Goal: Information Seeking & Learning: Learn about a topic

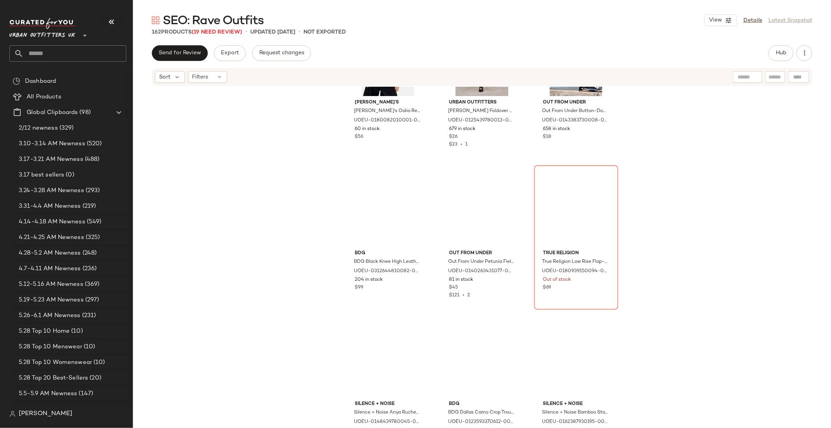
scroll to position [2259, 0]
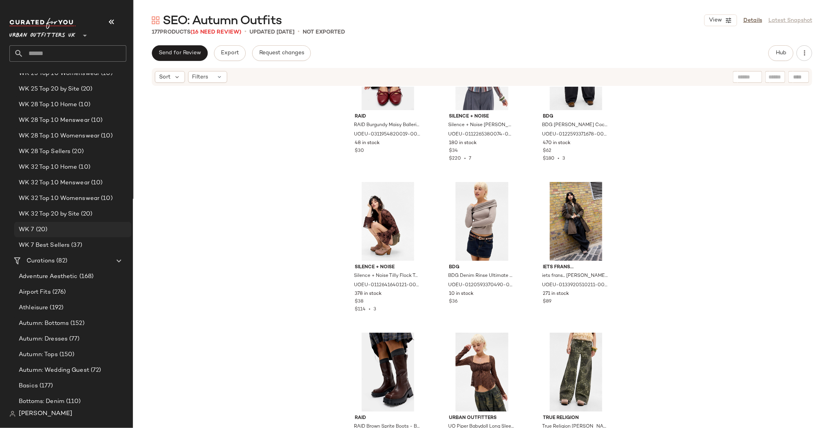
scroll to position [1396, 0]
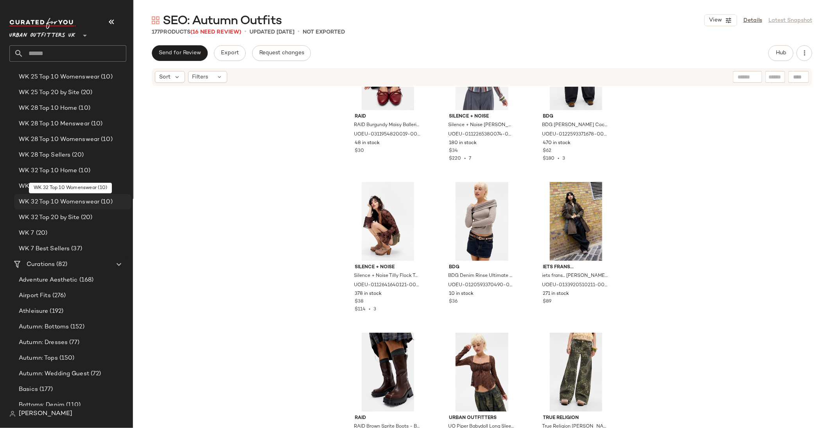
click at [73, 203] on span "WK 32 Top 10 Womenswear" at bounding box center [59, 202] width 81 height 9
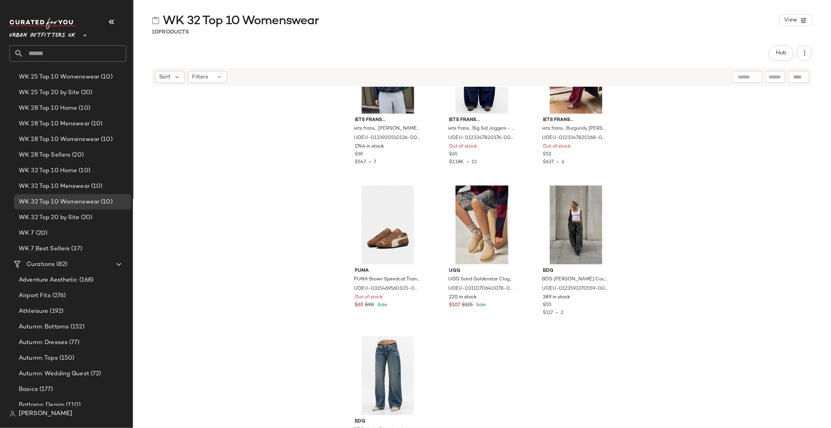
scroll to position [210, 0]
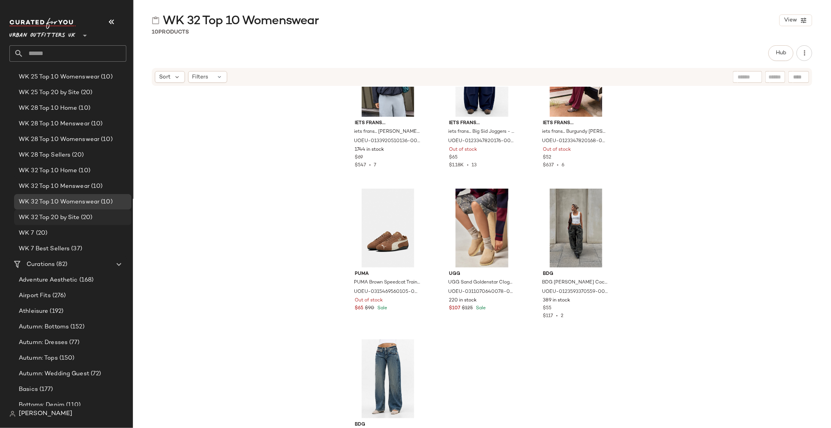
click at [93, 213] on span "(20)" at bounding box center [85, 217] width 13 height 9
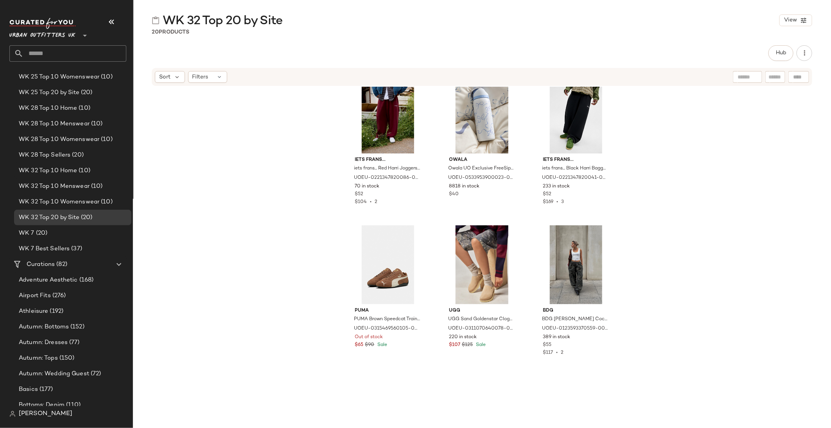
scroll to position [480, 0]
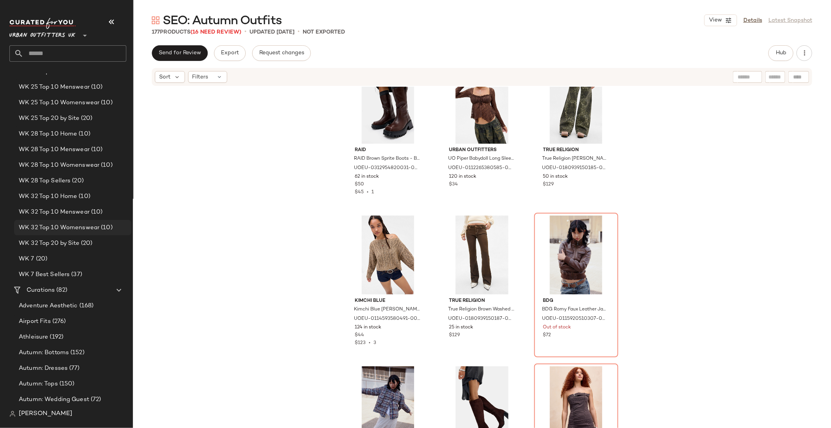
scroll to position [1344, 0]
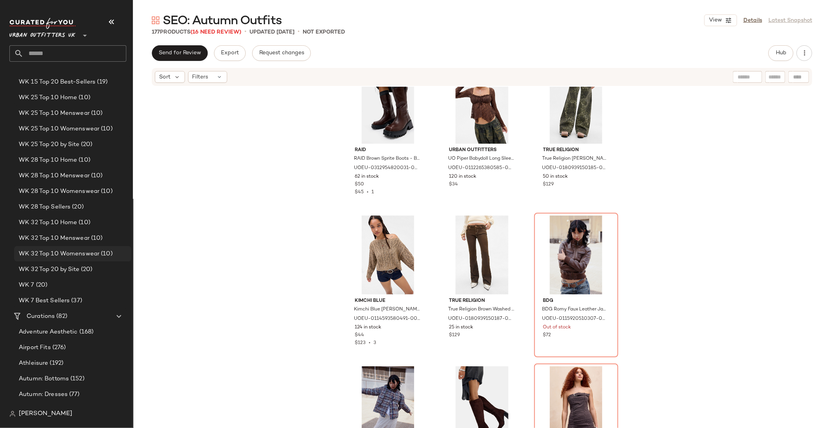
click at [69, 251] on span "WK 32 Top 10 Womenswear" at bounding box center [59, 254] width 81 height 9
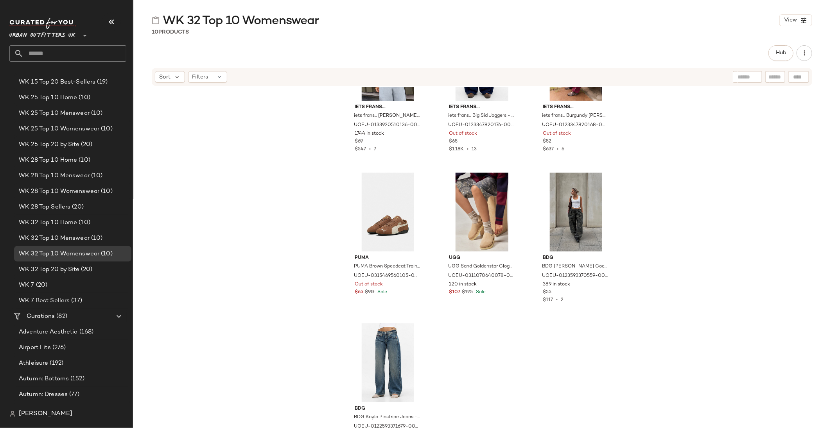
scroll to position [240, 0]
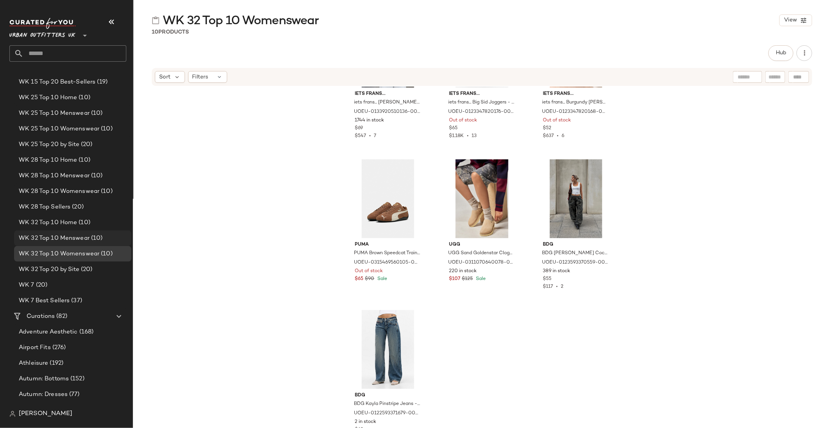
click at [98, 244] on div "WK 32 Top 10 Menswear (10)" at bounding box center [72, 239] width 117 height 16
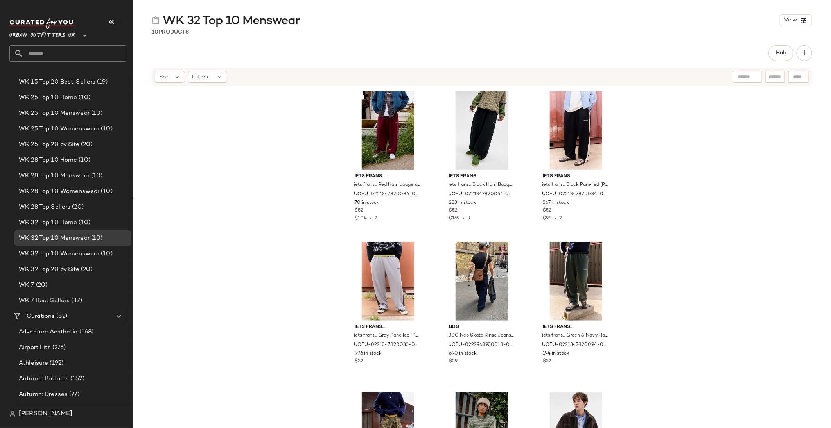
scroll to position [2, 0]
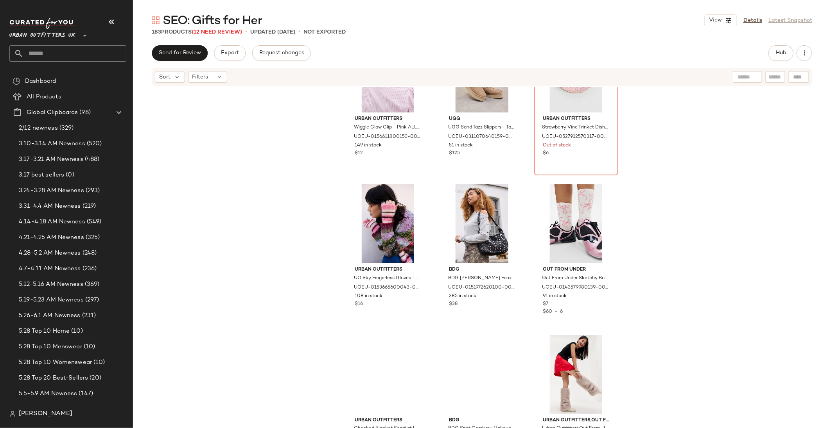
scroll to position [749, 0]
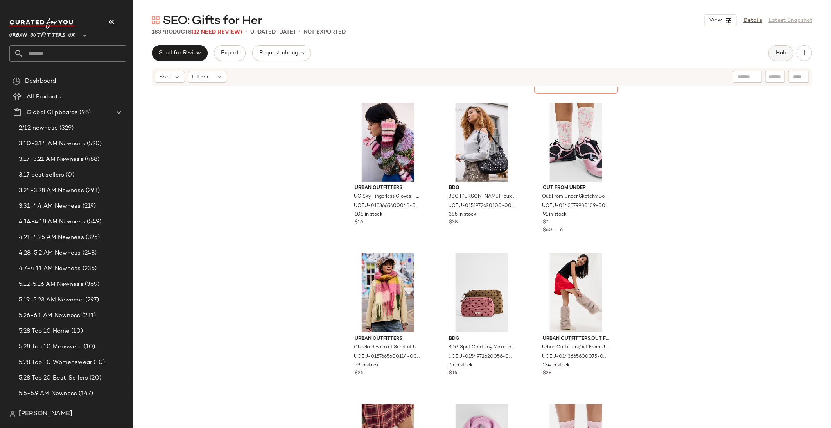
click at [777, 49] on button "Hub" at bounding box center [780, 53] width 25 height 16
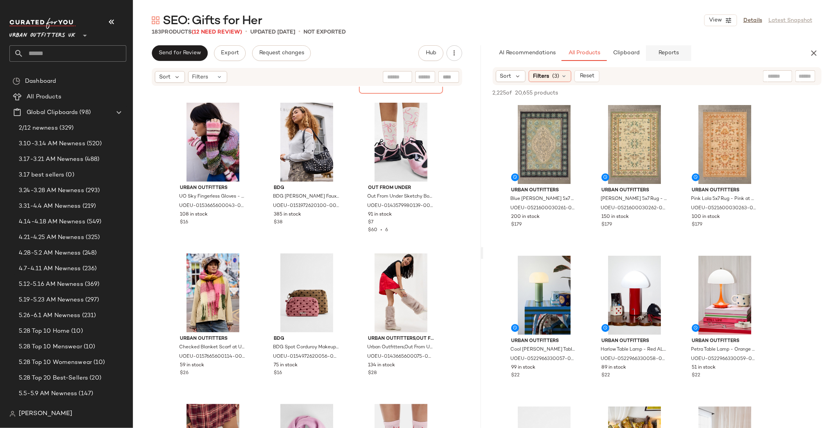
click at [659, 49] on button "Reports" at bounding box center [668, 53] width 45 height 16
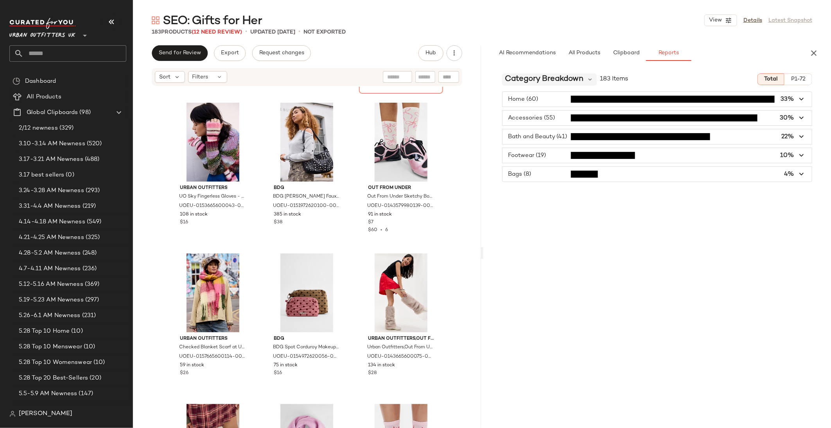
click at [584, 78] on div "Category Breakdown" at bounding box center [549, 79] width 95 height 12
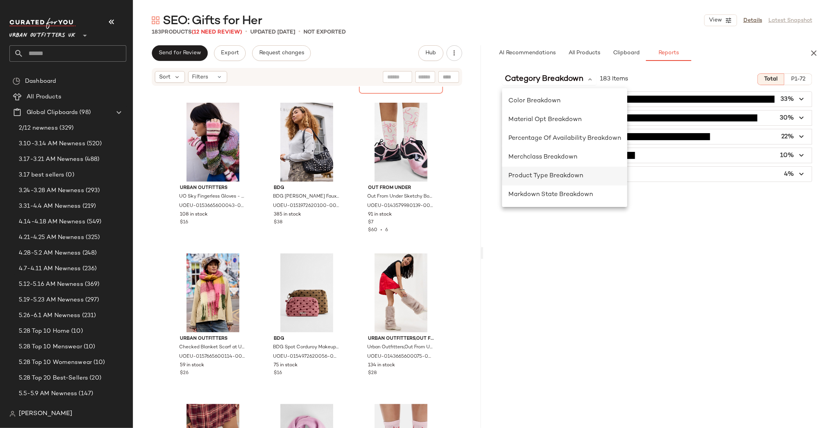
scroll to position [131, 0]
click at [552, 177] on span "Product Type Breakdown" at bounding box center [545, 177] width 75 height 7
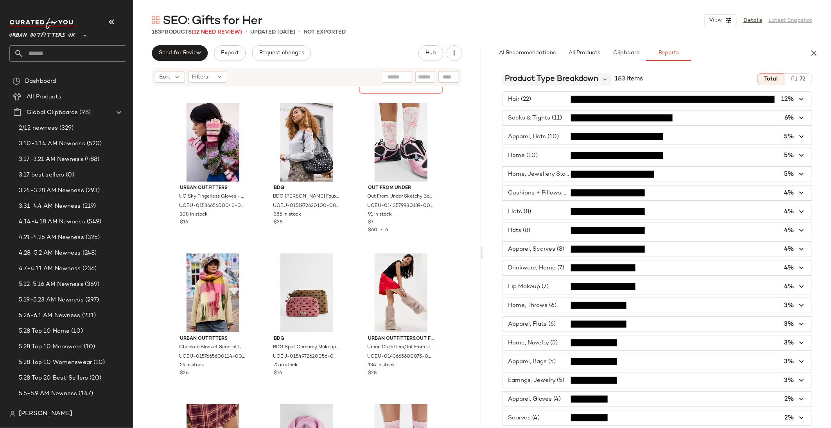
click at [554, 79] on span "Product Type Breakdown" at bounding box center [551, 79] width 93 height 12
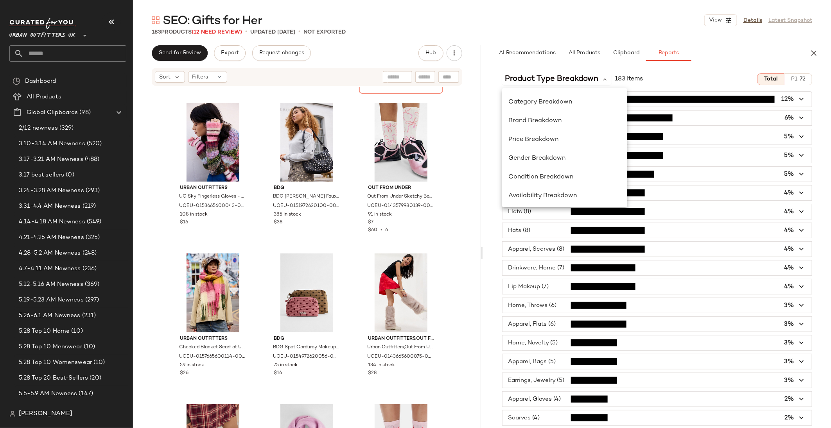
scroll to position [133, 0]
click at [574, 80] on span "Product Type Breakdown" at bounding box center [551, 79] width 93 height 12
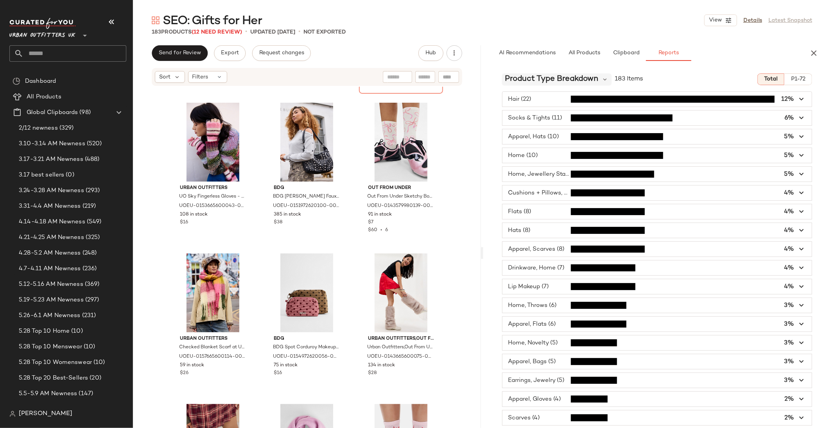
click at [574, 80] on span "Product Type Breakdown" at bounding box center [551, 79] width 93 height 12
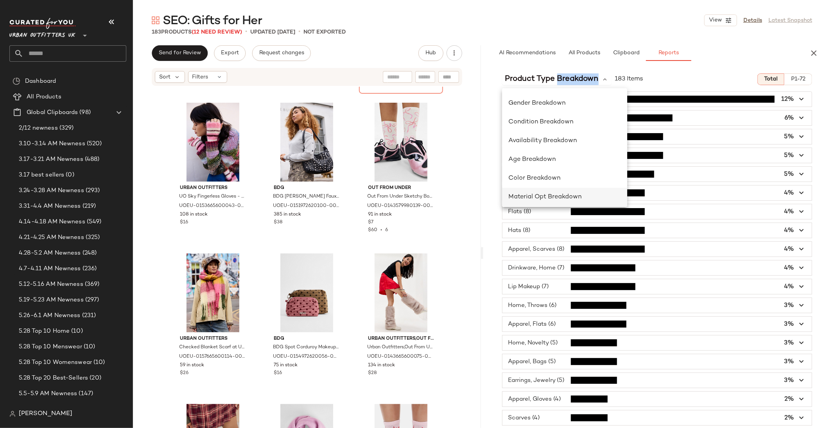
scroll to position [0, 0]
click at [670, 75] on div "Product Type Breakdown 183 Items Total P1-72" at bounding box center [657, 79] width 348 height 12
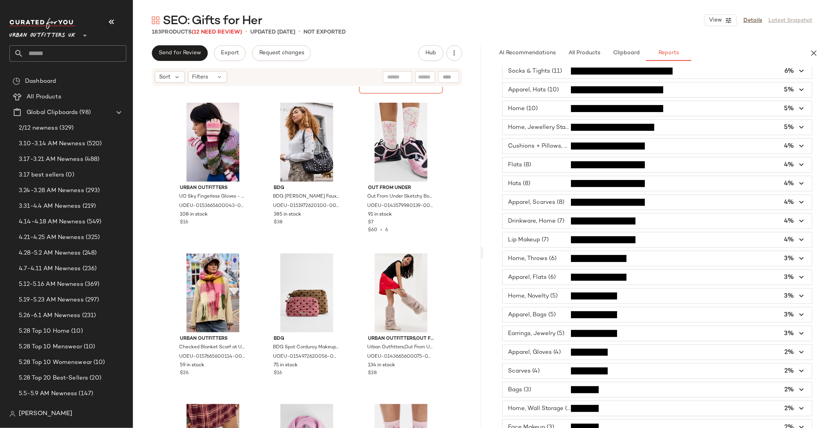
scroll to position [52, 0]
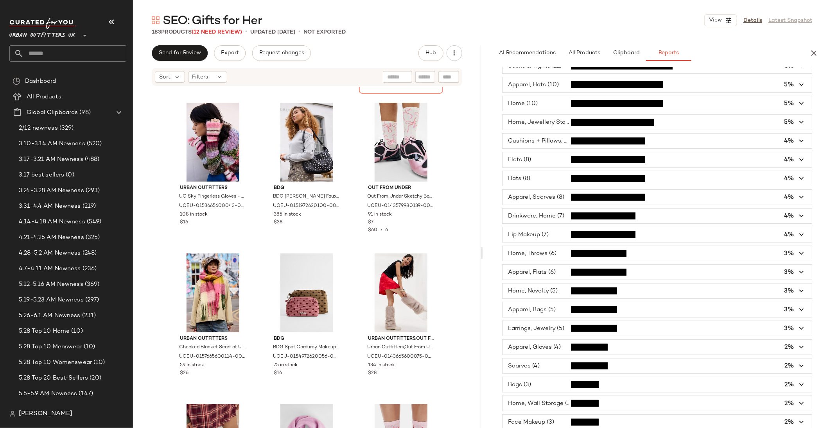
click at [578, 321] on span "button" at bounding box center [657, 328] width 310 height 15
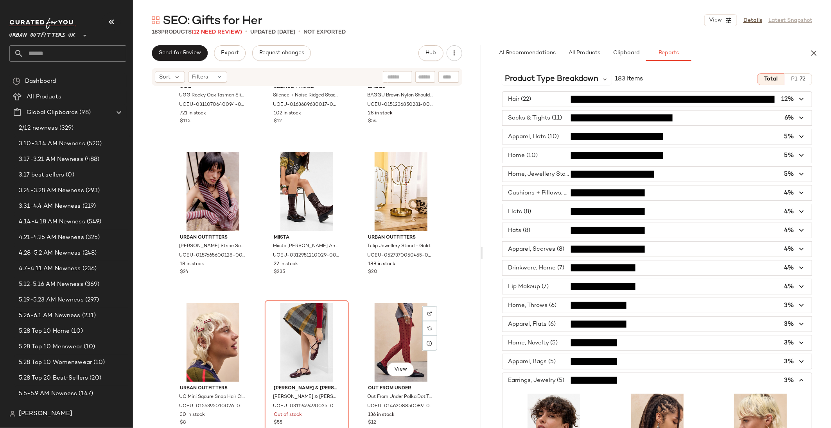
scroll to position [4653, 0]
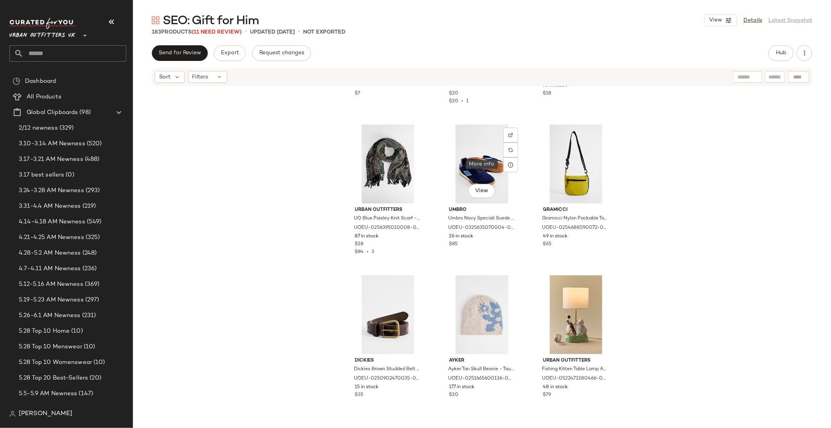
scroll to position [812, 0]
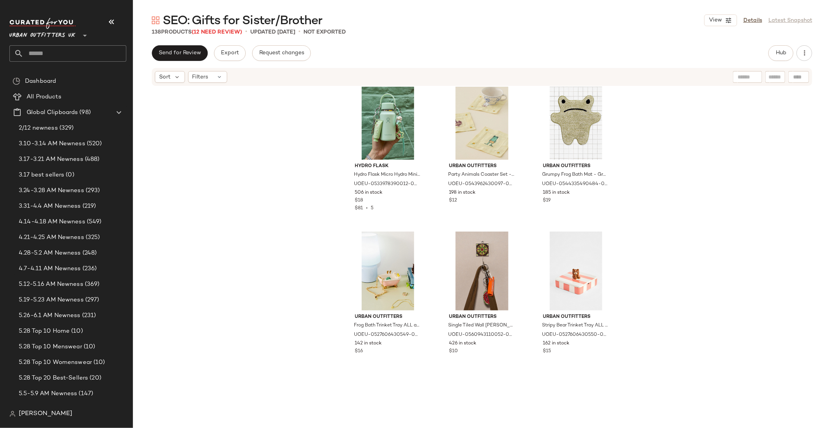
scroll to position [1426, 0]
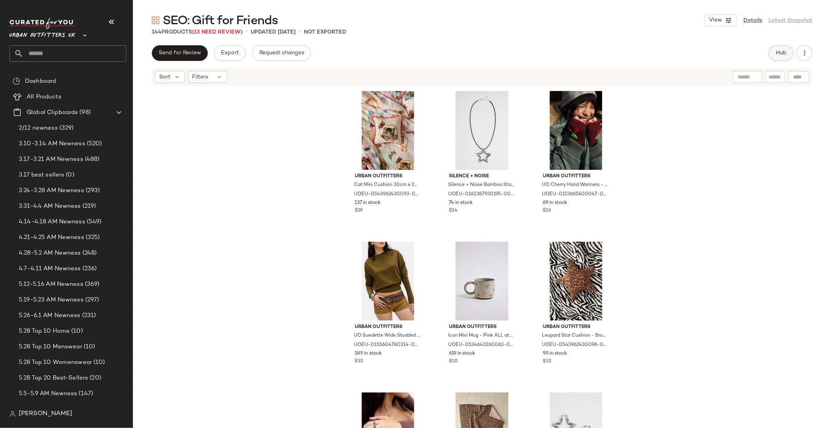
click at [775, 60] on button "Hub" at bounding box center [780, 53] width 25 height 16
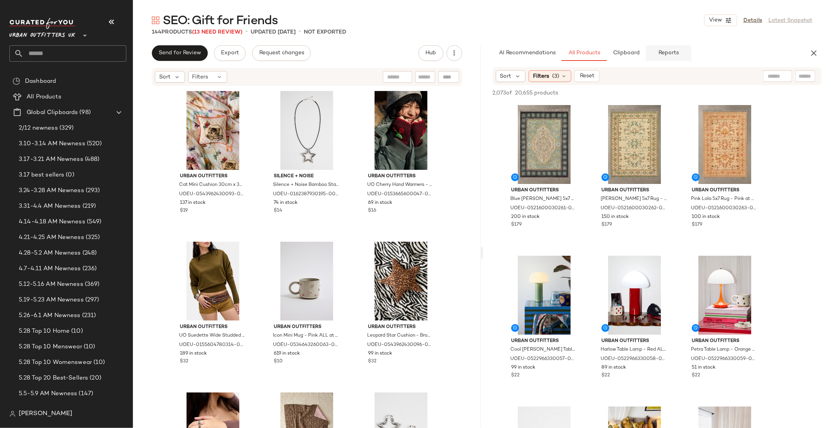
click at [657, 49] on button "Reports" at bounding box center [668, 53] width 45 height 16
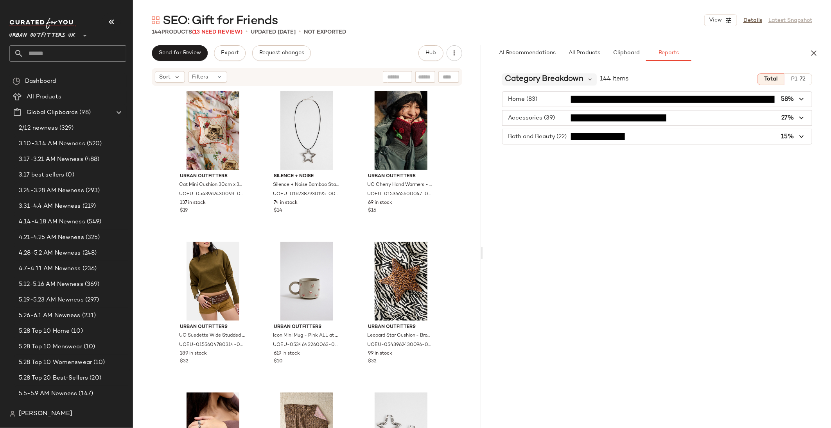
click at [565, 74] on span "Category Breakdown" at bounding box center [544, 79] width 79 height 12
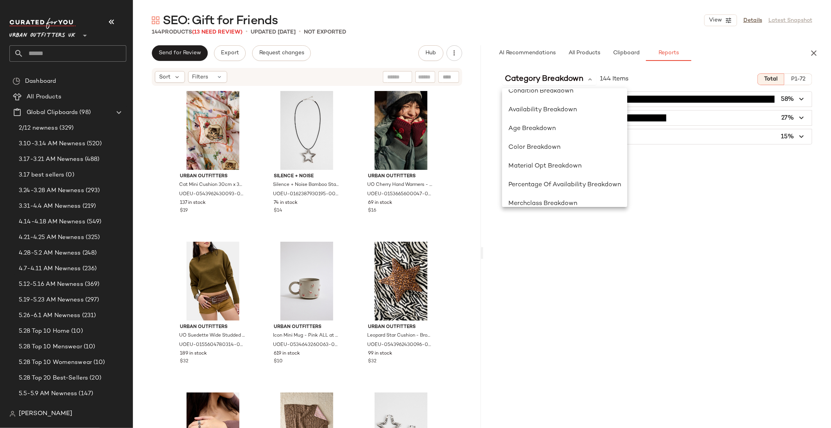
scroll to position [133, 0]
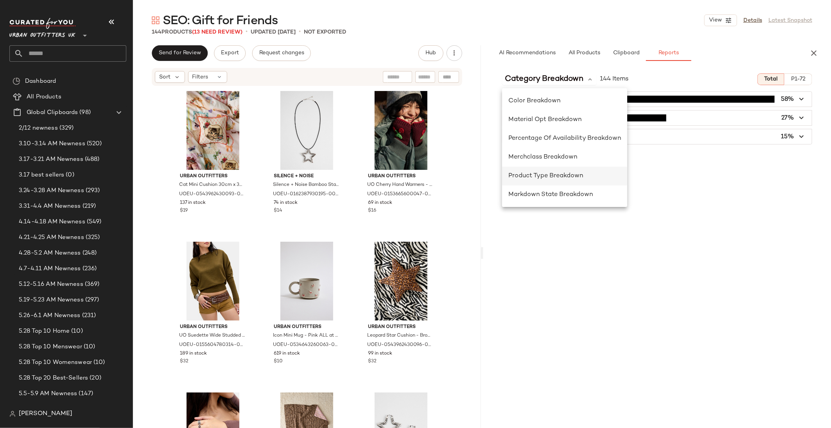
click at [557, 173] on span "Product Type Breakdown" at bounding box center [545, 176] width 75 height 7
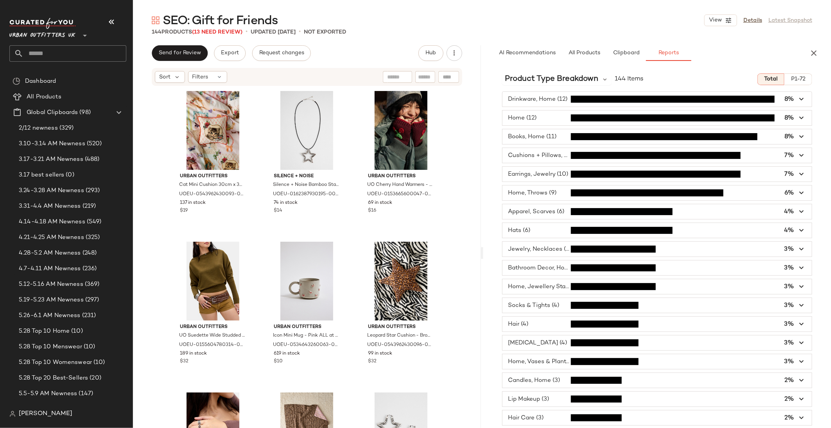
scroll to position [9, 0]
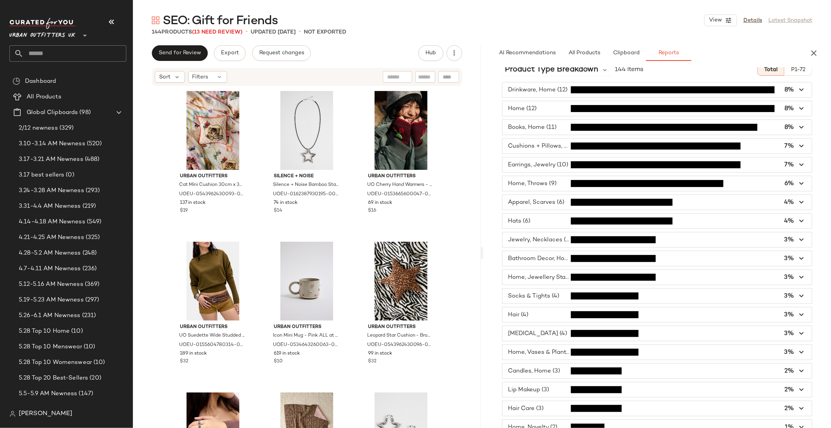
click at [548, 110] on span "button" at bounding box center [657, 108] width 310 height 15
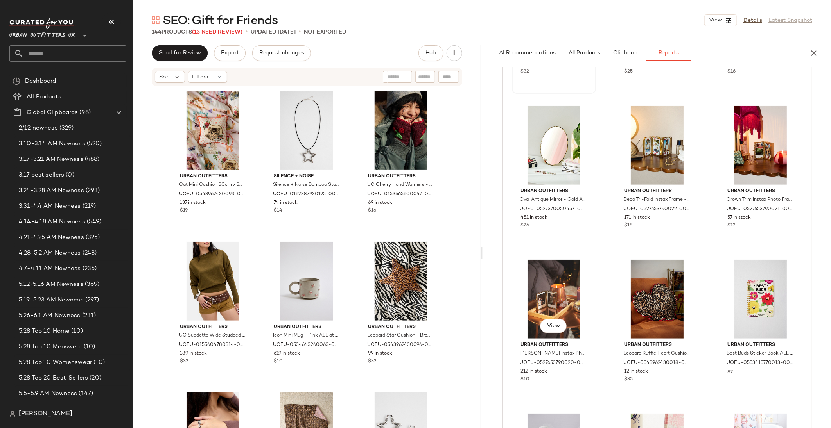
scroll to position [0, 0]
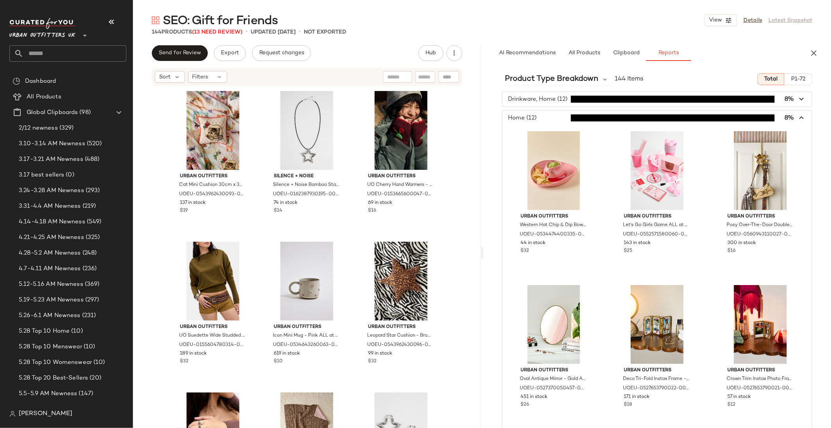
click at [563, 115] on span "button" at bounding box center [657, 118] width 310 height 15
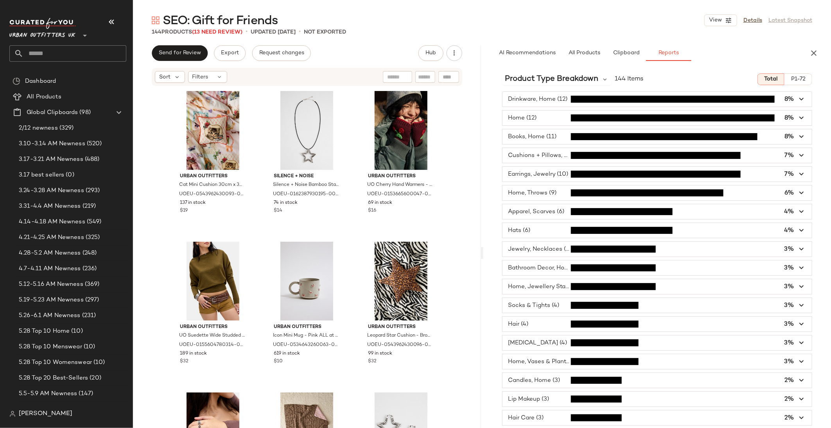
click at [559, 104] on span "button" at bounding box center [657, 99] width 310 height 15
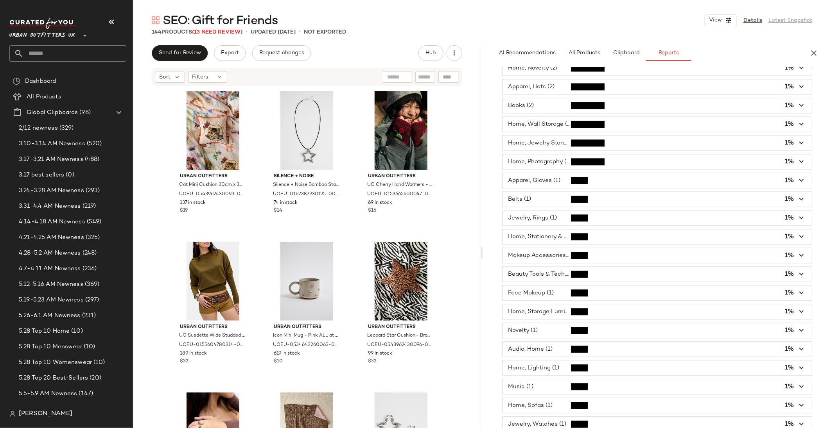
scroll to position [985, 0]
click at [634, 342] on span "button" at bounding box center [657, 349] width 310 height 15
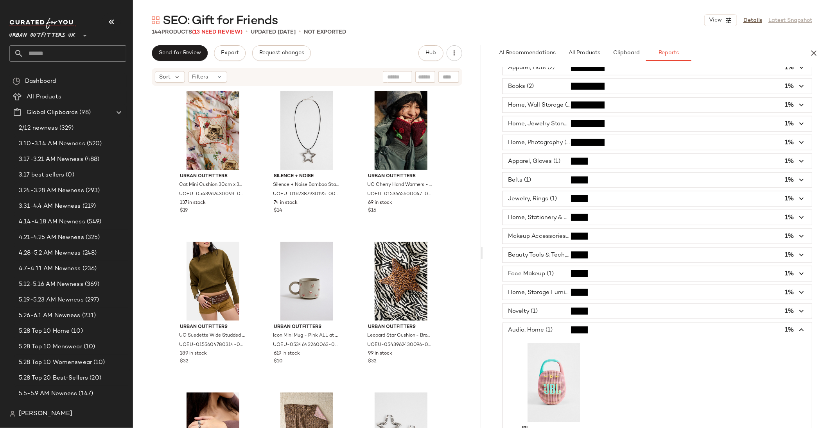
scroll to position [369, 0]
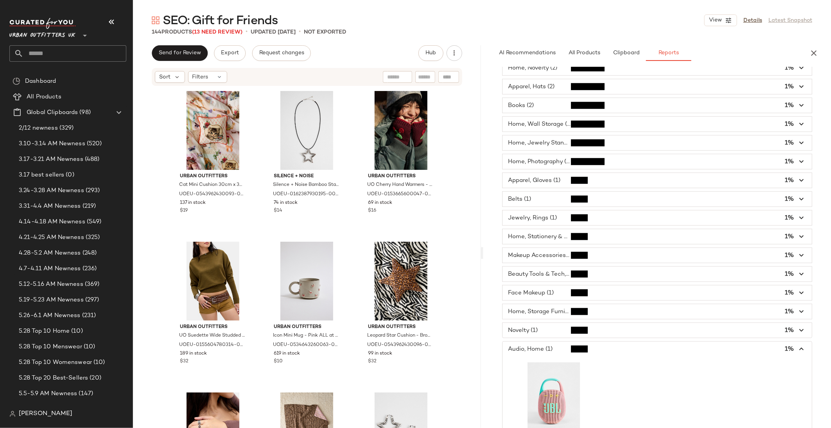
click at [634, 342] on span "button" at bounding box center [657, 349] width 310 height 15
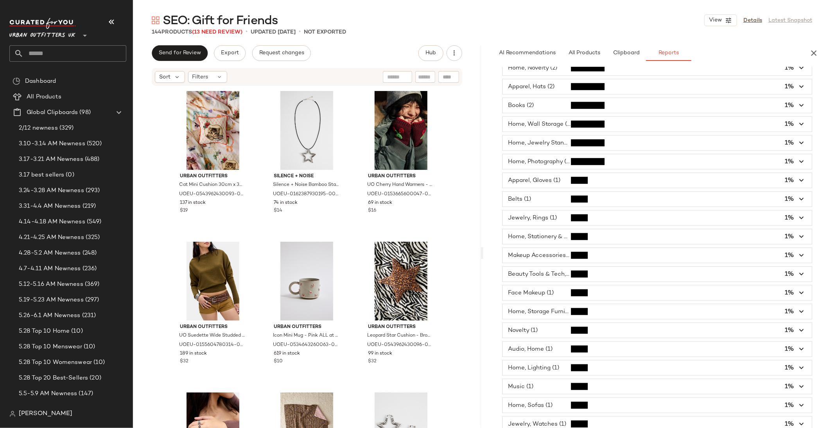
click at [636, 312] on span "button" at bounding box center [657, 311] width 310 height 15
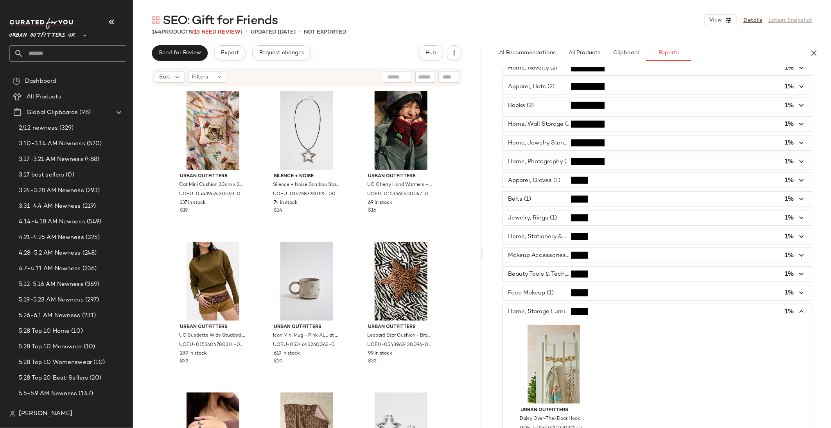
click at [634, 309] on span "button" at bounding box center [657, 311] width 310 height 15
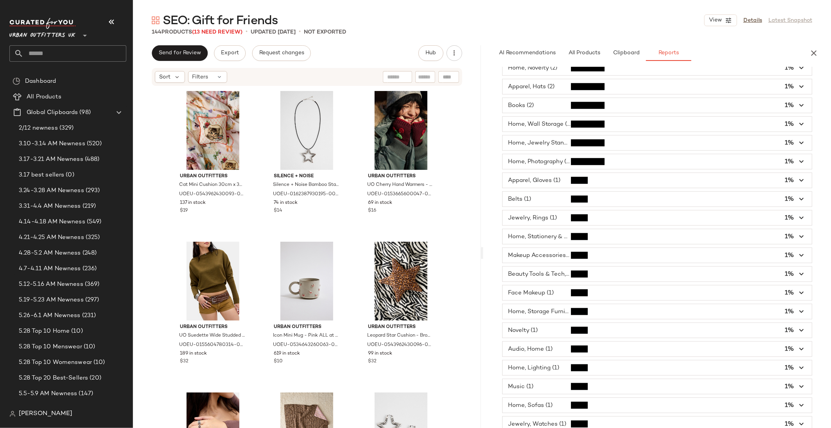
click at [628, 330] on span "button" at bounding box center [657, 330] width 310 height 15
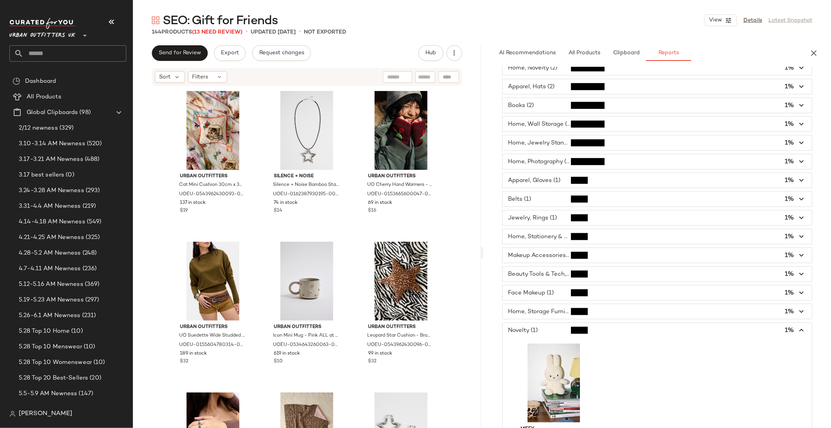
click at [628, 330] on span "button" at bounding box center [657, 330] width 310 height 15
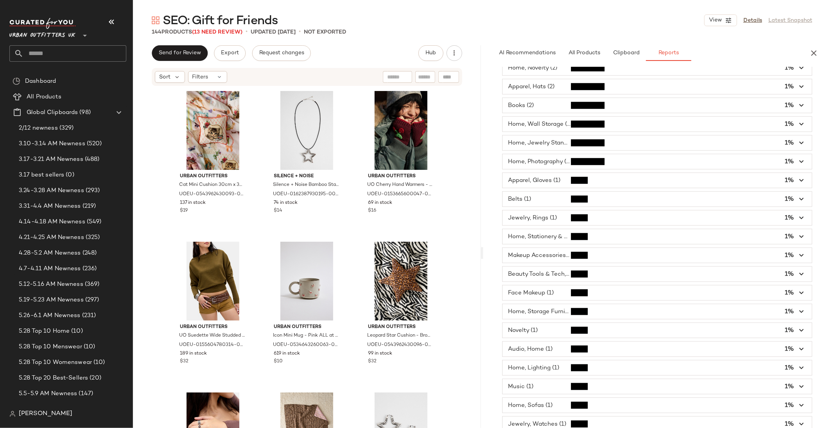
click at [627, 343] on span "button" at bounding box center [657, 349] width 310 height 15
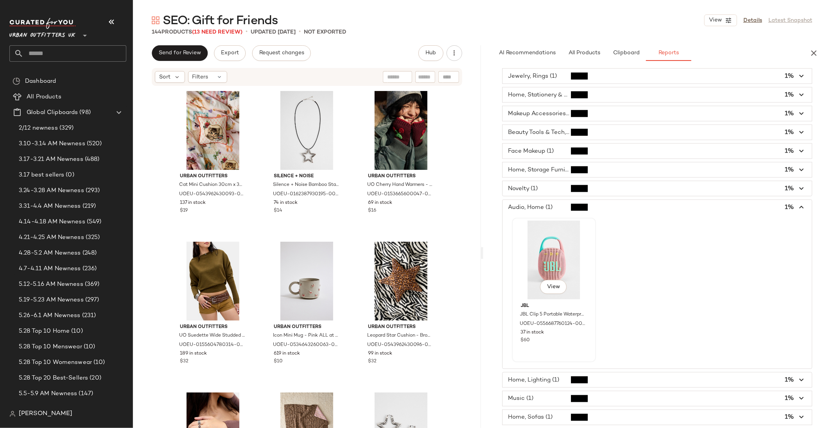
scroll to position [523, 0]
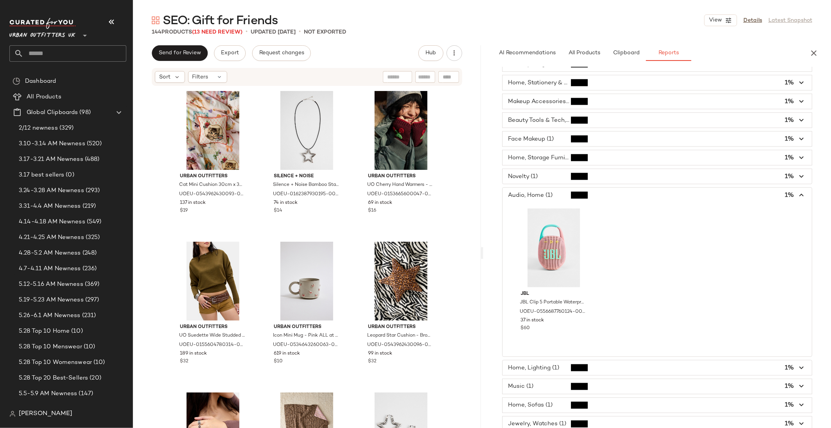
click at [574, 379] on div "Music (1) 1%" at bounding box center [657, 387] width 310 height 16
click at [572, 381] on span "button" at bounding box center [657, 387] width 310 height 15
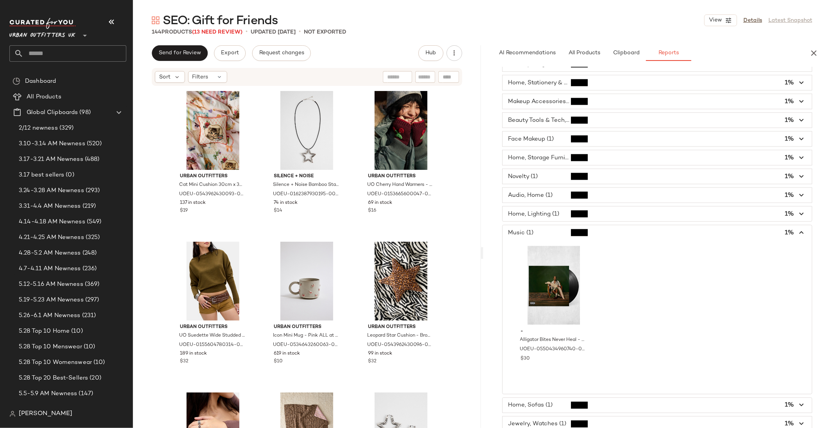
click at [597, 401] on span "button" at bounding box center [657, 405] width 310 height 15
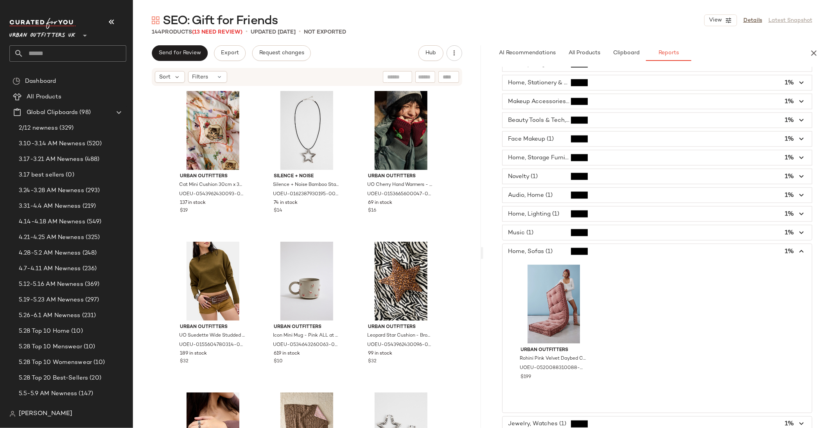
click at [567, 132] on span "button" at bounding box center [657, 139] width 310 height 15
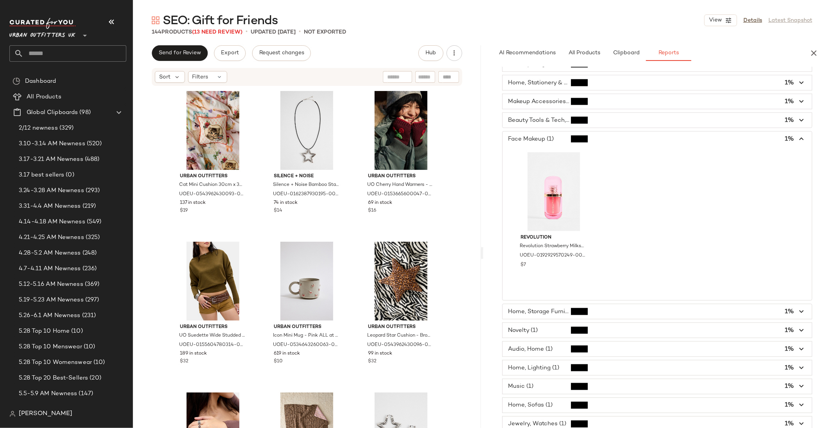
click at [555, 113] on span "button" at bounding box center [657, 120] width 310 height 15
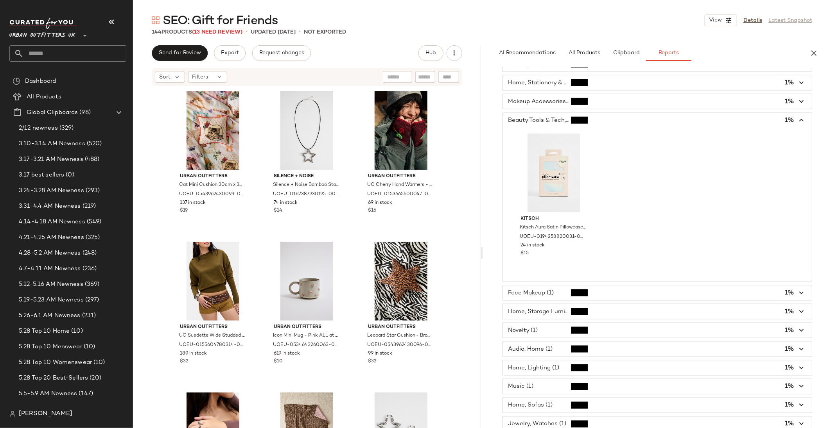
click at [553, 95] on span "button" at bounding box center [657, 101] width 310 height 15
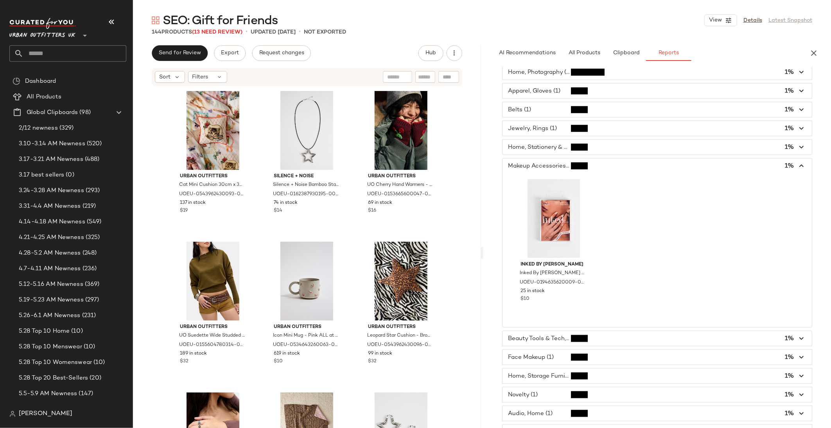
scroll to position [422, 0]
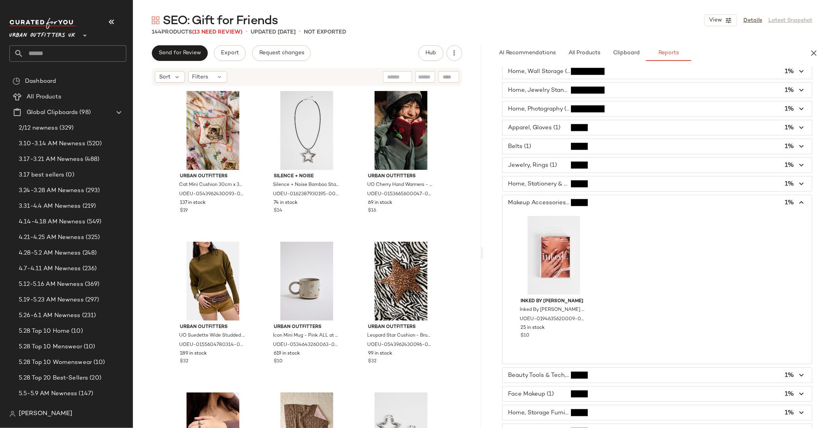
click at [553, 140] on span "button" at bounding box center [657, 146] width 310 height 15
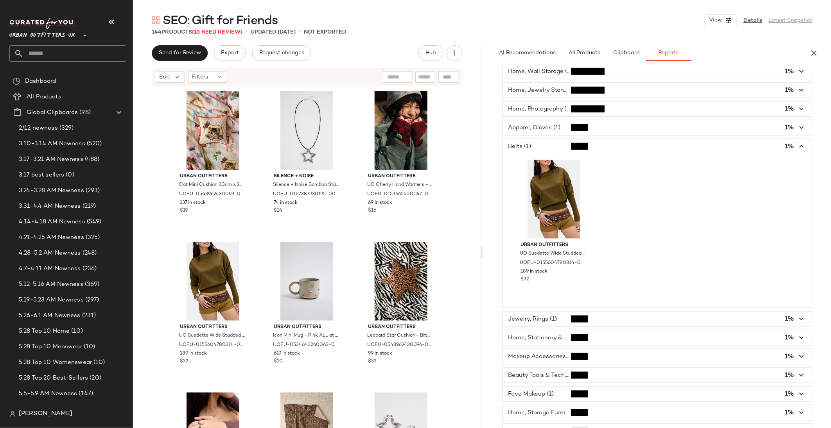
click at [552, 120] on span "button" at bounding box center [657, 127] width 310 height 15
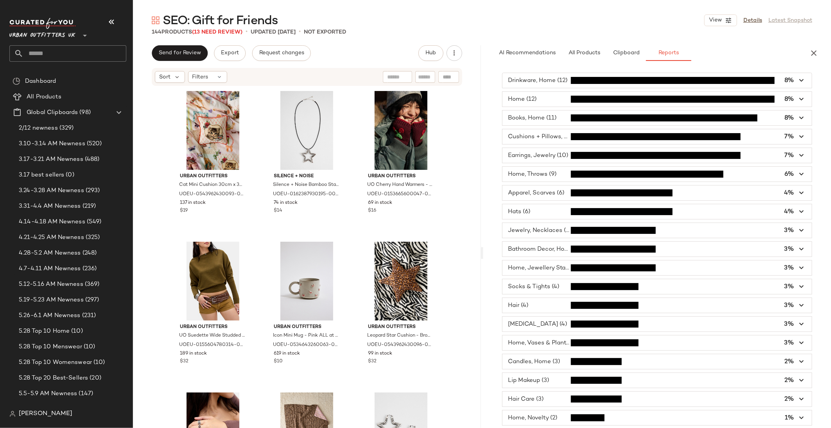
click at [557, 179] on span "button" at bounding box center [657, 174] width 310 height 15
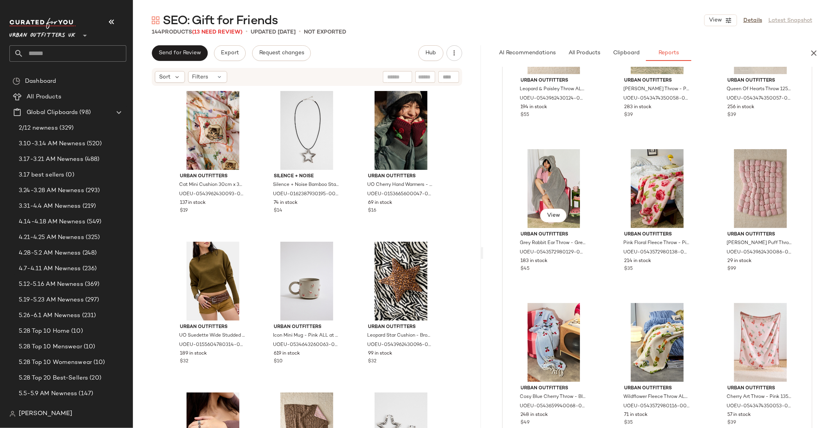
scroll to position [0, 0]
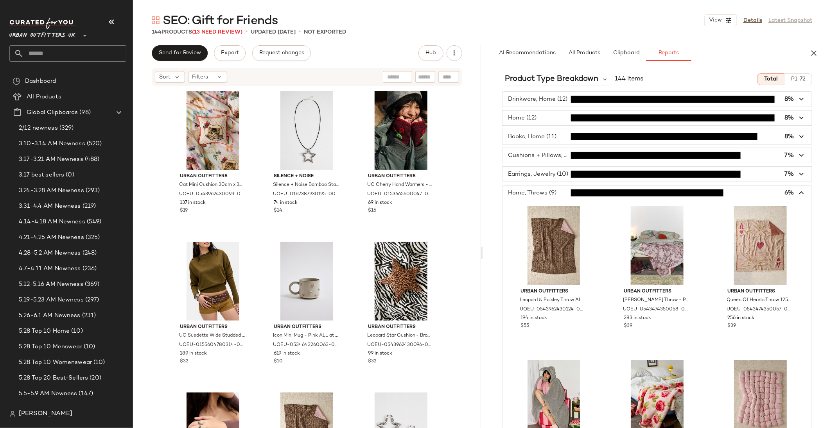
click at [555, 161] on span "button" at bounding box center [657, 155] width 310 height 15
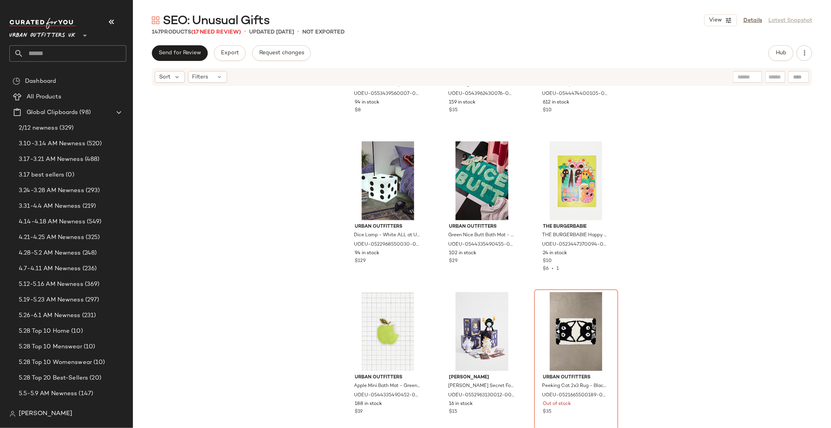
scroll to position [4756, 0]
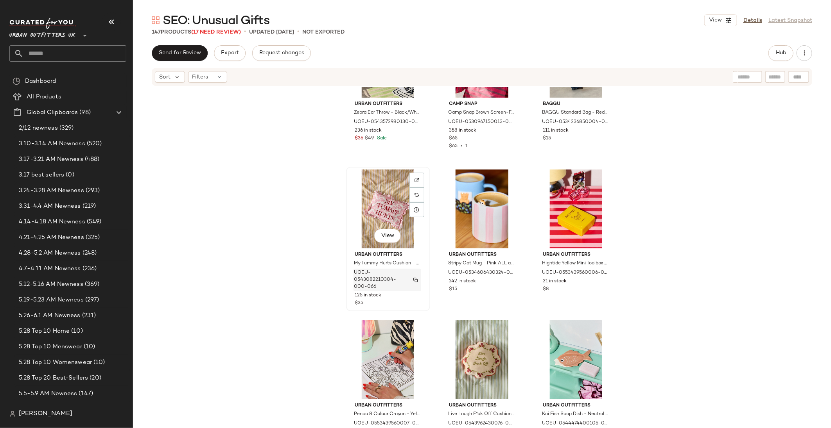
click at [414, 280] on img "button" at bounding box center [415, 280] width 5 height 5
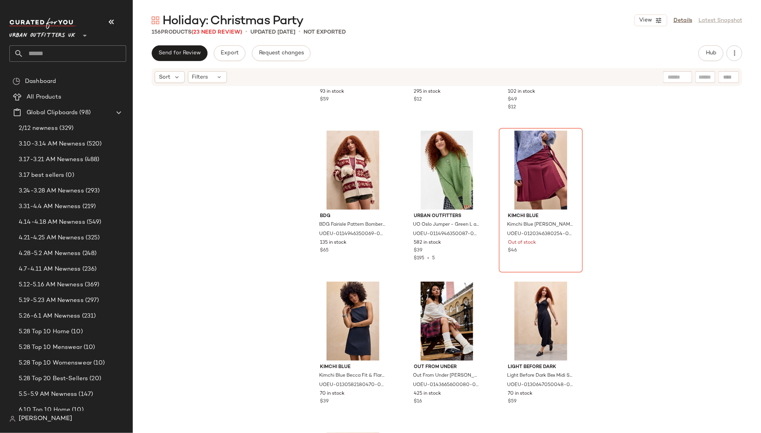
scroll to position [426, 0]
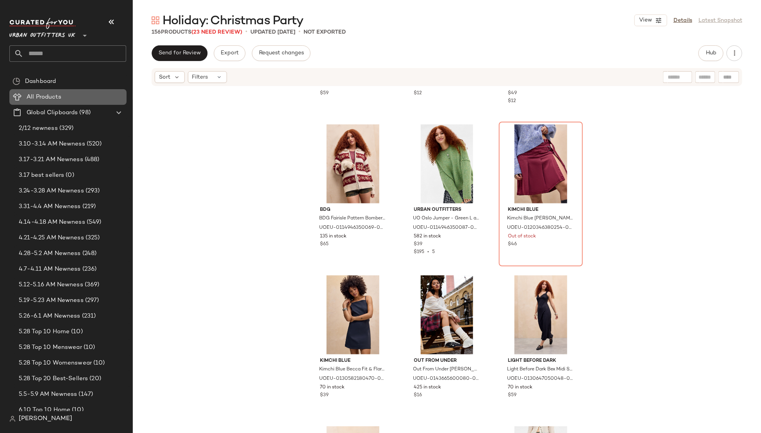
click at [40, 90] on Products "All Products" at bounding box center [67, 97] width 117 height 16
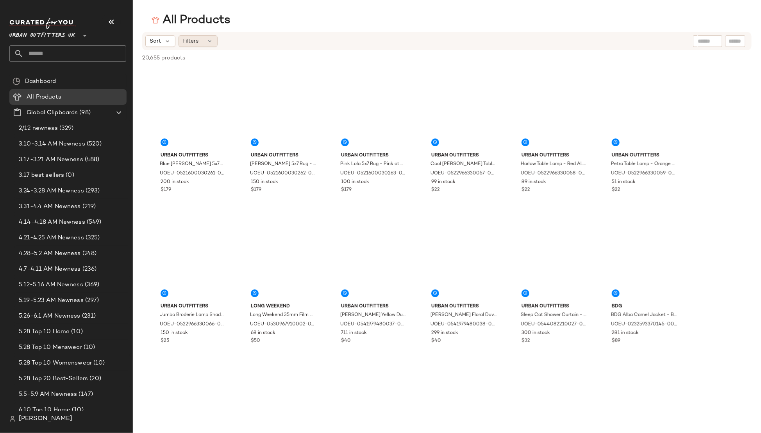
click at [202, 39] on div "Filters" at bounding box center [198, 41] width 39 height 12
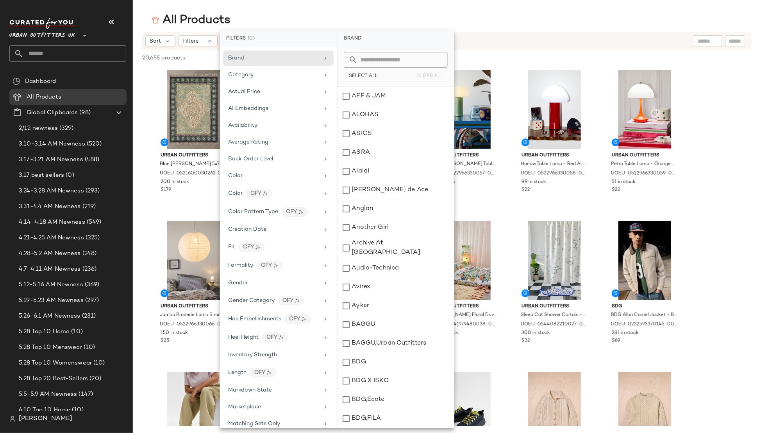
click at [364, 57] on input "text" at bounding box center [400, 60] width 85 height 16
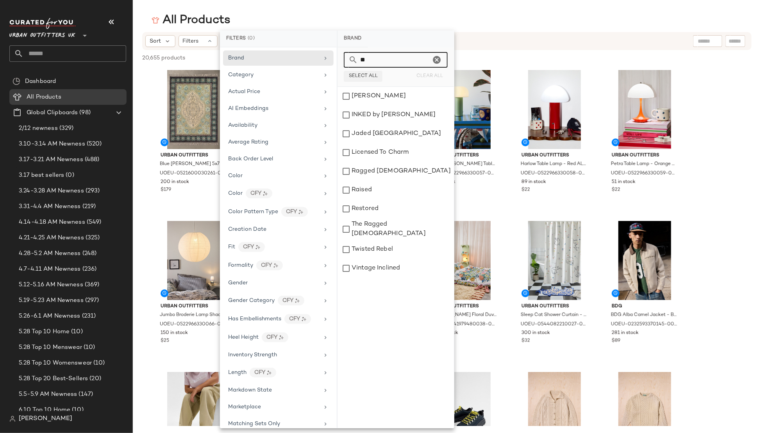
type input "***"
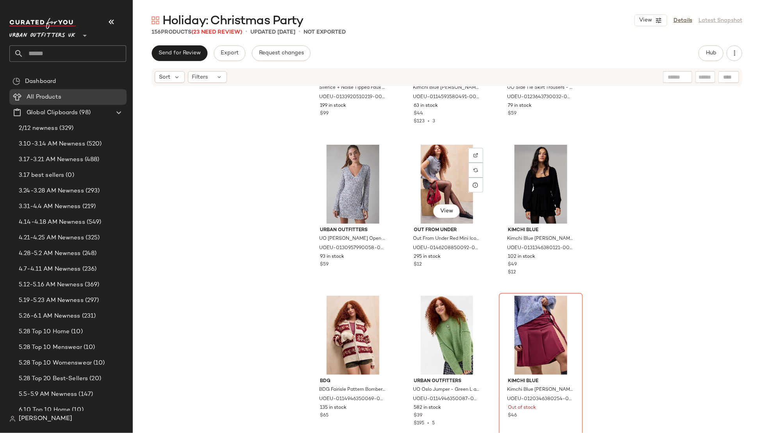
scroll to position [257, 0]
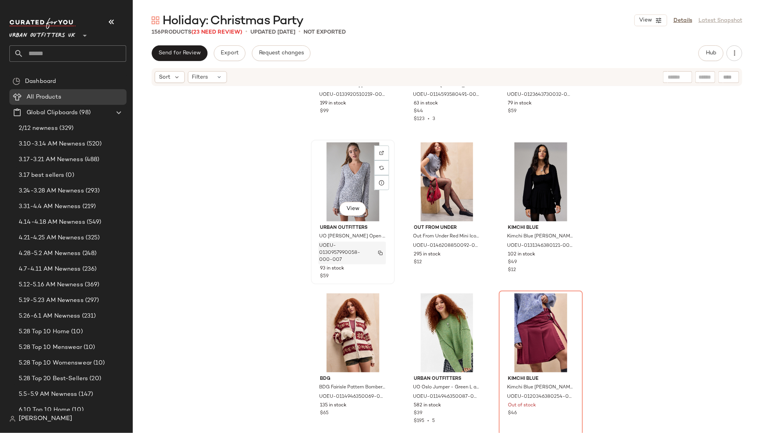
click at [380, 254] on img "button" at bounding box center [380, 253] width 5 height 5
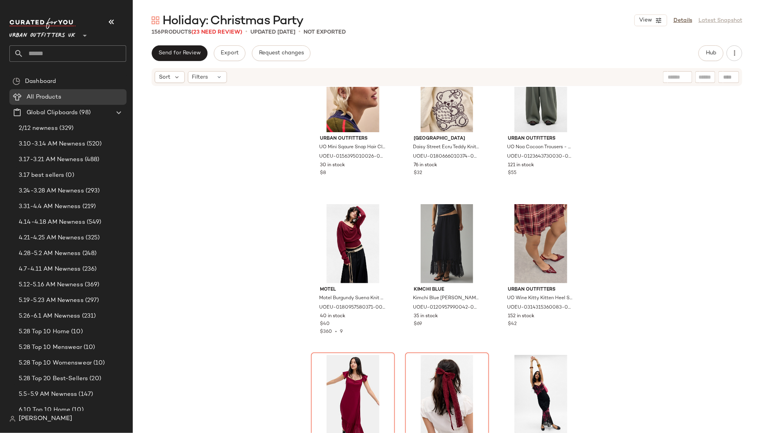
scroll to position [799, 0]
click at [66, 34] on span "Urban Outfitters UK" at bounding box center [42, 34] width 66 height 14
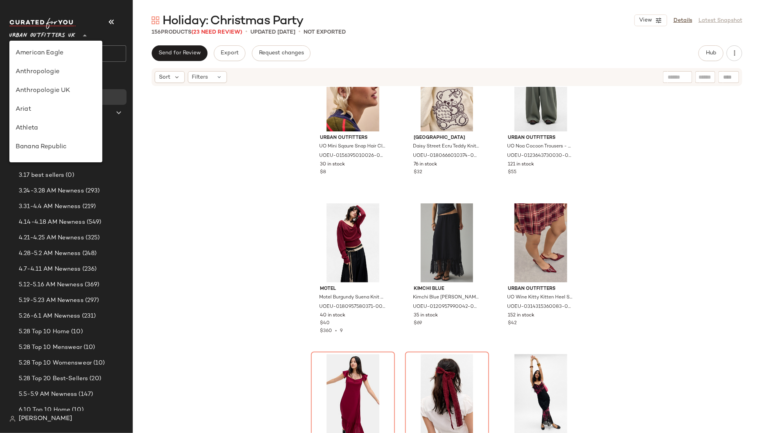
scroll to position [429, 0]
click at [67, 73] on div "Urban Outfitters" at bounding box center [56, 74] width 81 height 9
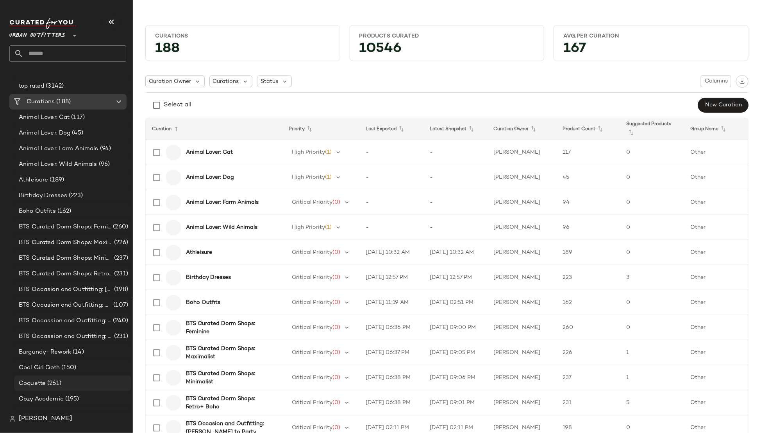
scroll to position [938, 0]
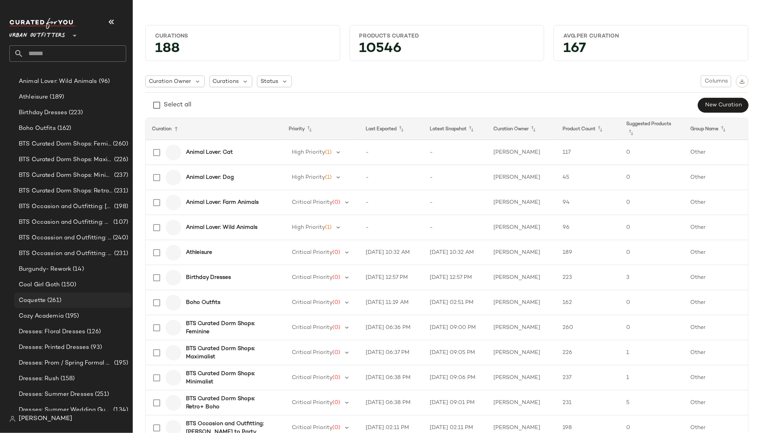
click at [51, 299] on span "(261)" at bounding box center [54, 300] width 16 height 9
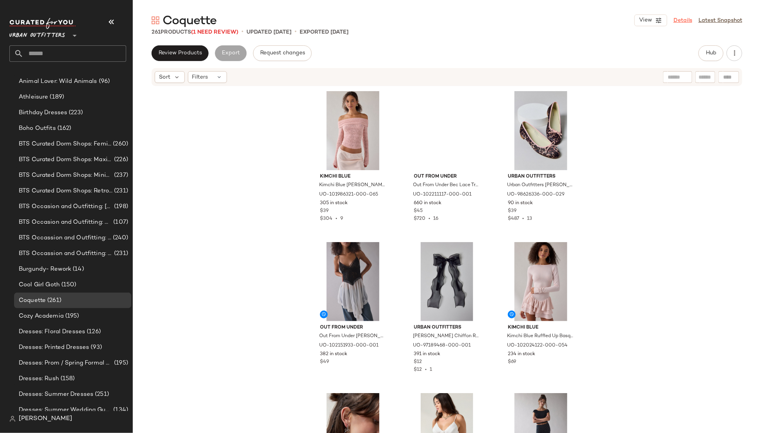
click at [688, 19] on link "Details" at bounding box center [683, 20] width 19 height 8
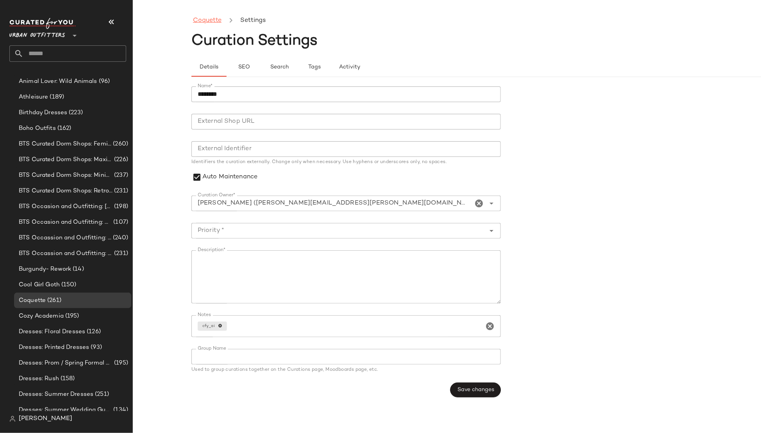
click at [207, 20] on link "Coquette" at bounding box center [207, 21] width 29 height 10
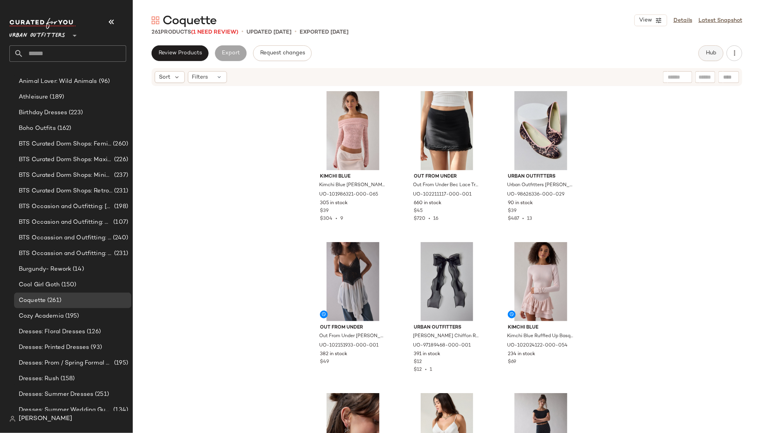
click at [703, 50] on button "Hub" at bounding box center [711, 53] width 25 height 16
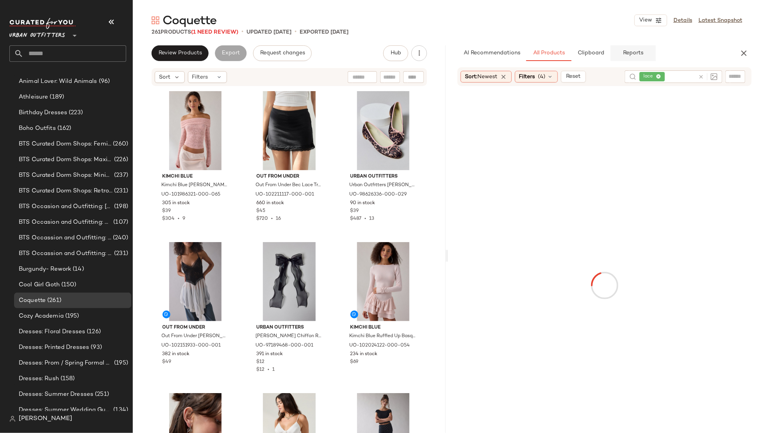
click at [624, 52] on span "Reports" at bounding box center [633, 53] width 21 height 6
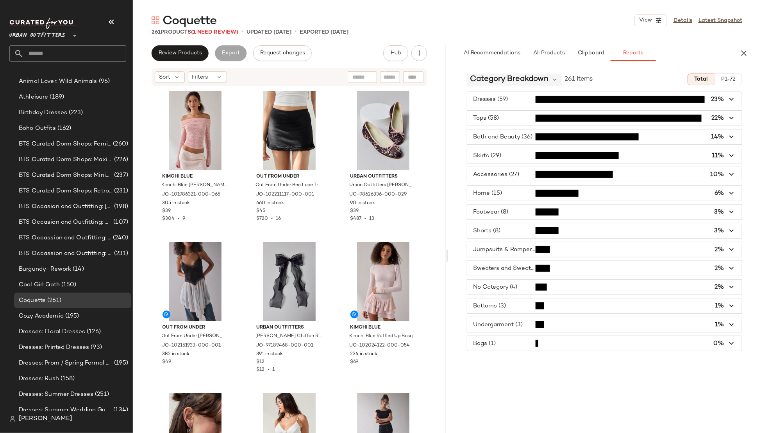
click at [530, 80] on span "Category Breakdown" at bounding box center [509, 79] width 79 height 12
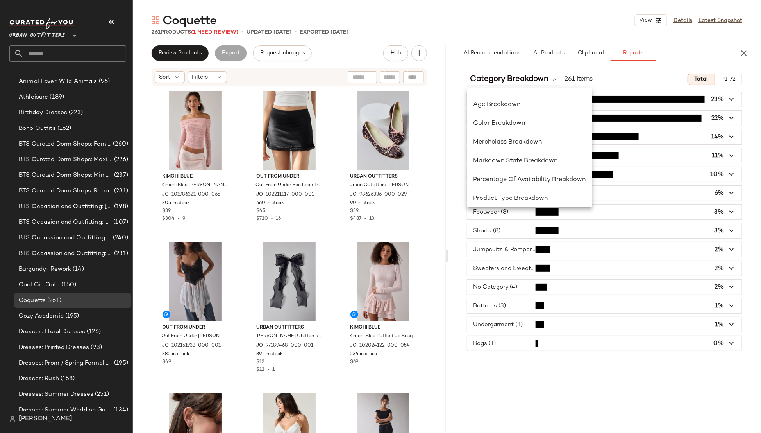
scroll to position [114, 0]
click at [513, 193] on span "Product Type Breakdown" at bounding box center [511, 195] width 75 height 7
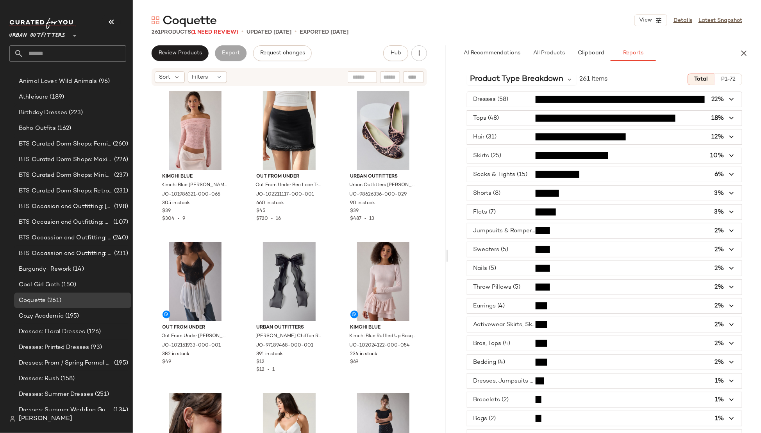
click at [54, 35] on span "Urban Outfitters" at bounding box center [37, 34] width 56 height 14
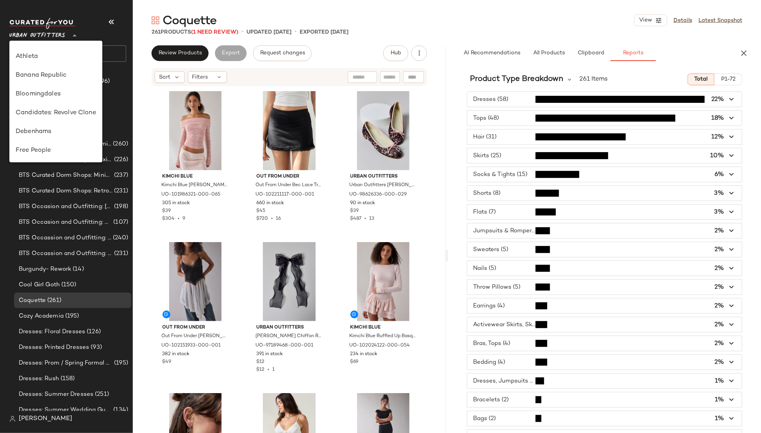
scroll to position [64, 0]
click at [48, 136] on div "Debenhams" at bounding box center [56, 138] width 81 height 9
type input "**"
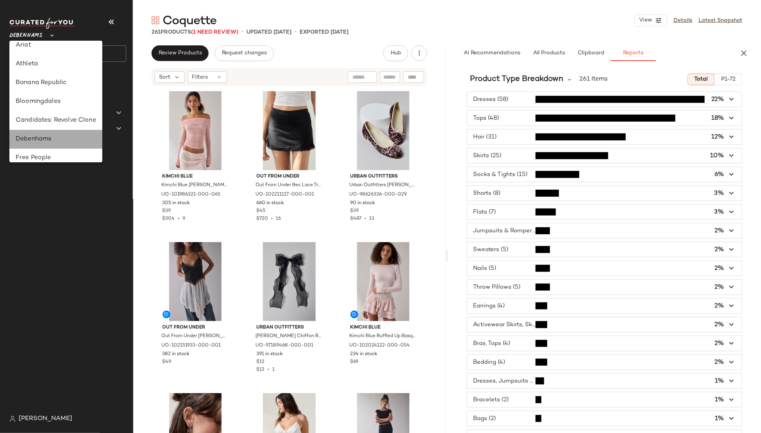
scroll to position [0, 0]
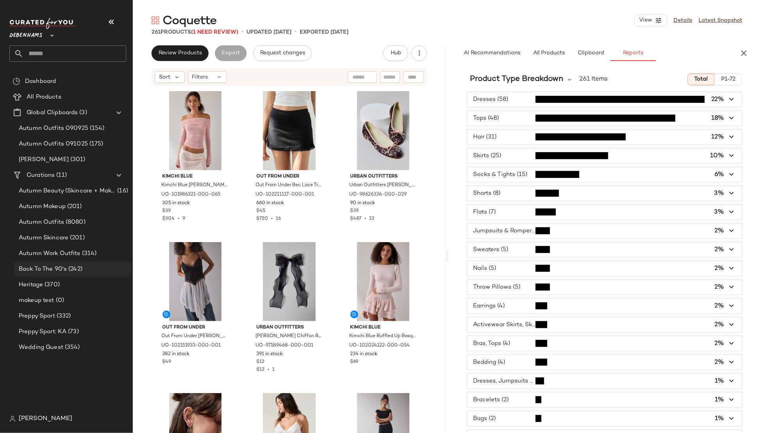
click at [59, 263] on div "Back To The 90's (242)" at bounding box center [72, 269] width 117 height 16
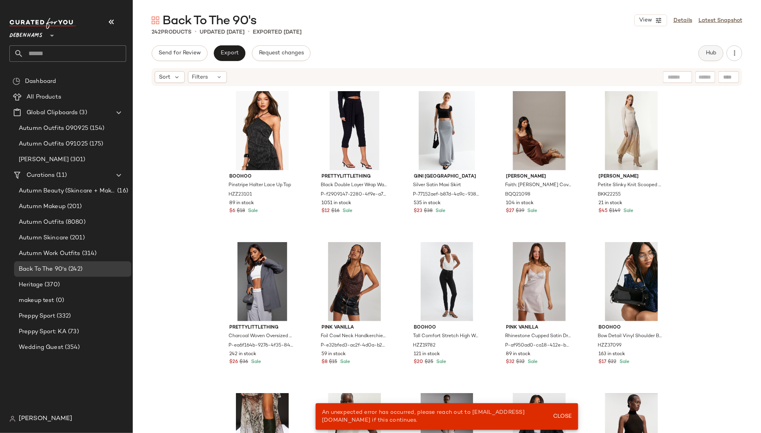
click at [708, 55] on span "Hub" at bounding box center [711, 53] width 11 height 6
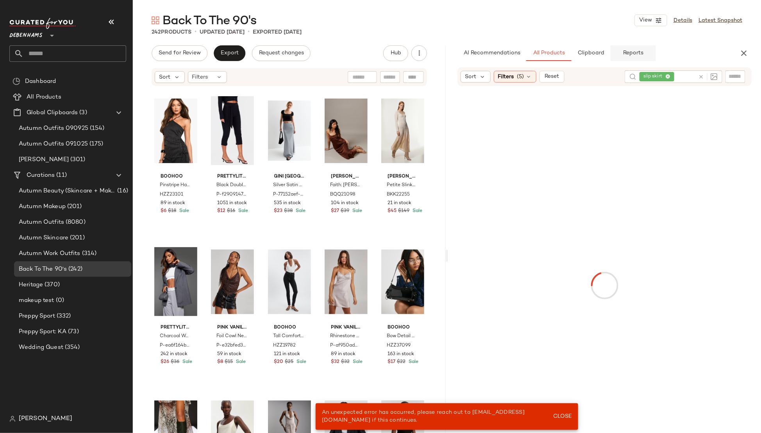
click at [634, 52] on span "Reports" at bounding box center [633, 53] width 21 height 6
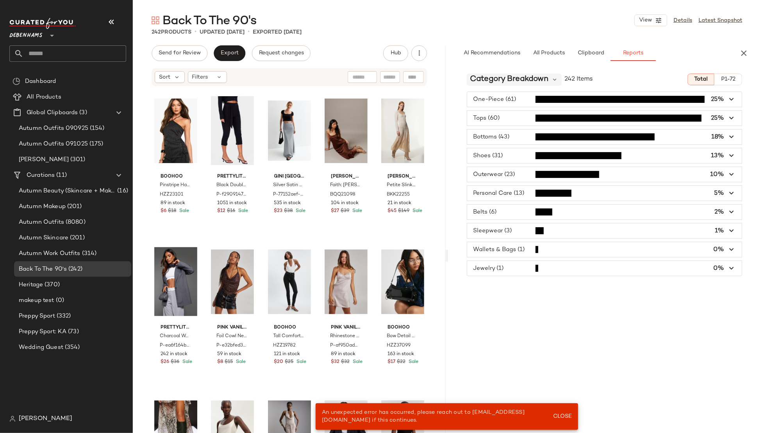
click at [516, 84] on span "Category Breakdown" at bounding box center [509, 79] width 79 height 12
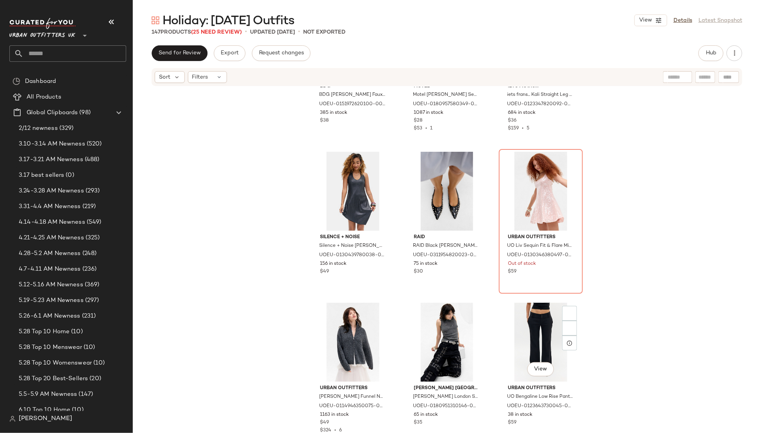
scroll to position [964, 0]
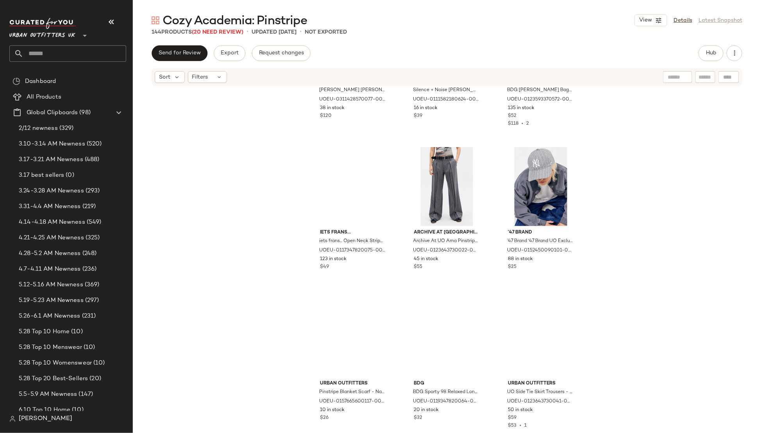
scroll to position [1331, 0]
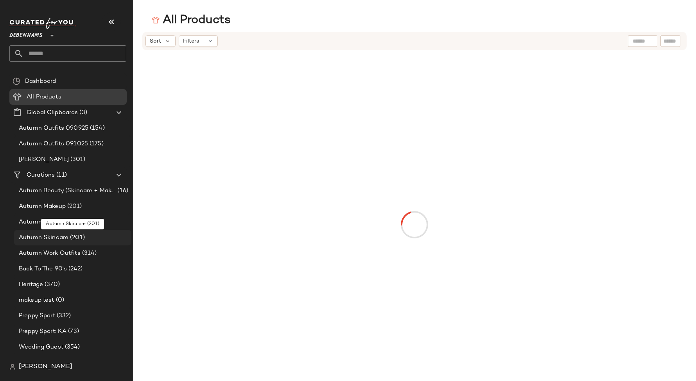
click at [41, 239] on span "Autumn Skincare" at bounding box center [44, 237] width 50 height 9
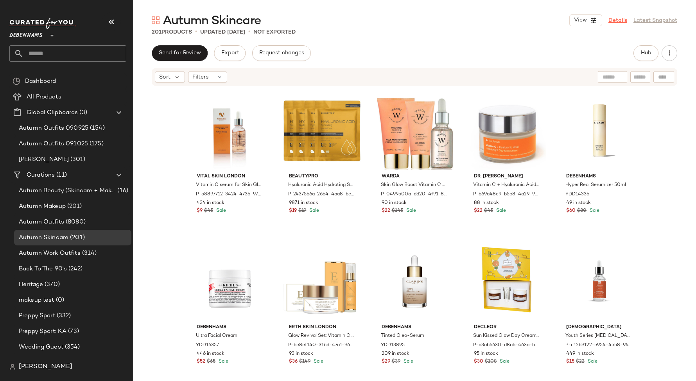
click at [617, 21] on link "Details" at bounding box center [617, 20] width 19 height 8
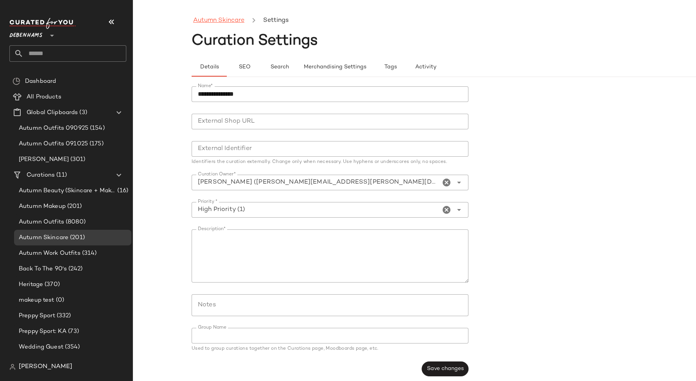
click at [212, 23] on link "Autumn Skincare" at bounding box center [218, 21] width 51 height 10
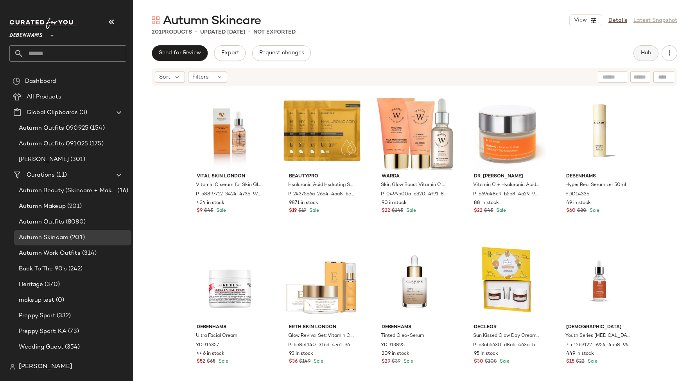
click at [640, 53] on span "Hub" at bounding box center [645, 53] width 11 height 6
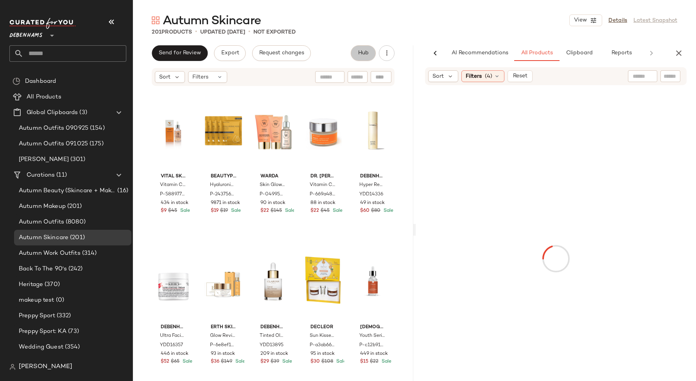
scroll to position [0, 2]
click at [618, 50] on span "Reports" at bounding box center [618, 53] width 21 height 6
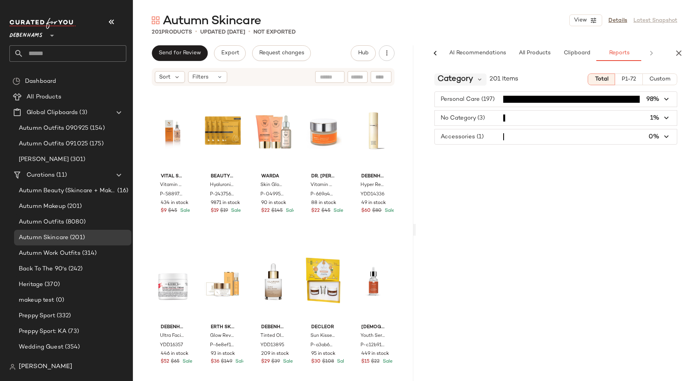
click at [467, 82] on span "Category" at bounding box center [455, 79] width 36 height 12
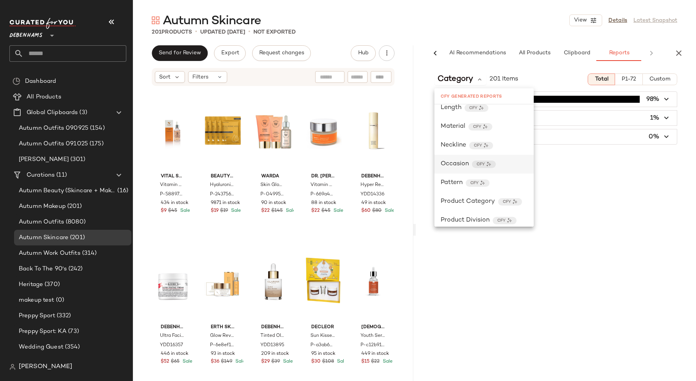
scroll to position [325, 0]
click at [43, 38] on div "Debenhams **" at bounding box center [27, 31] width 36 height 20
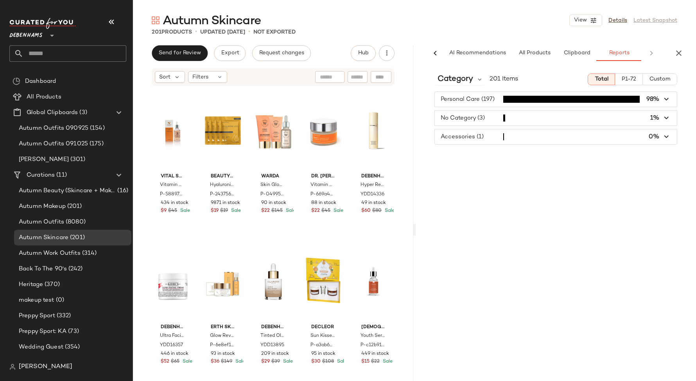
click at [42, 36] on span "Debenhams" at bounding box center [25, 34] width 33 height 14
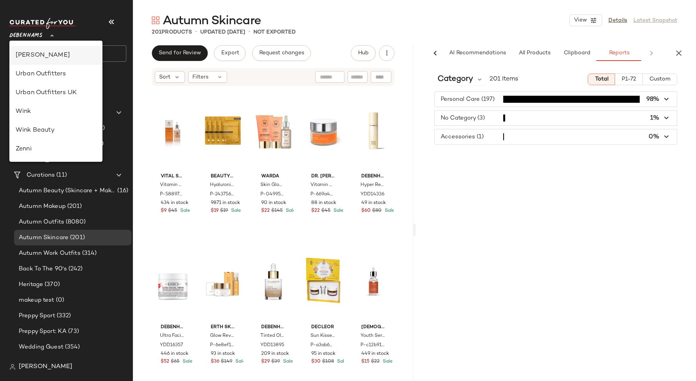
scroll to position [424, 0]
click at [52, 97] on div "Urban Outfitters UK" at bounding box center [56, 97] width 81 height 9
type input "**"
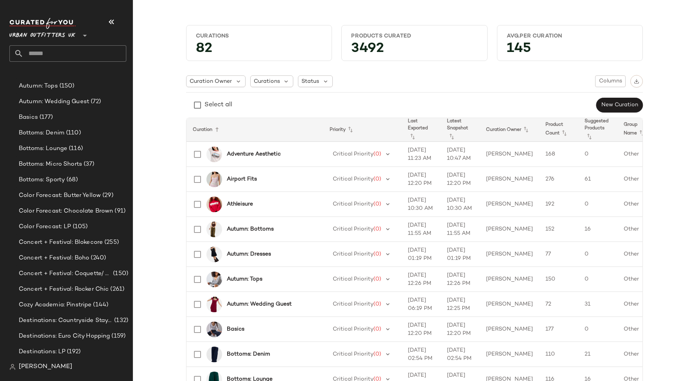
scroll to position [1808, 0]
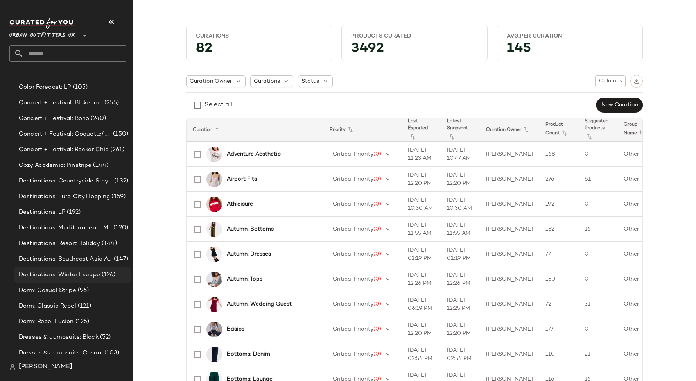
click at [48, 269] on div "Destinations: Winter Escape (126)" at bounding box center [72, 275] width 117 height 16
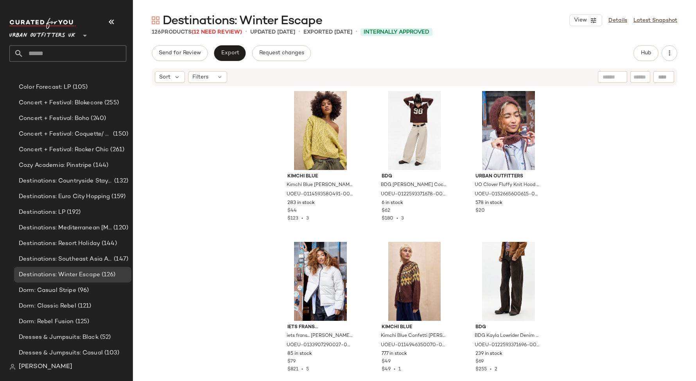
click at [640, 15] on div "View Details Latest Snapshot" at bounding box center [623, 20] width 108 height 12
click at [640, 49] on button "Hub" at bounding box center [645, 53] width 25 height 16
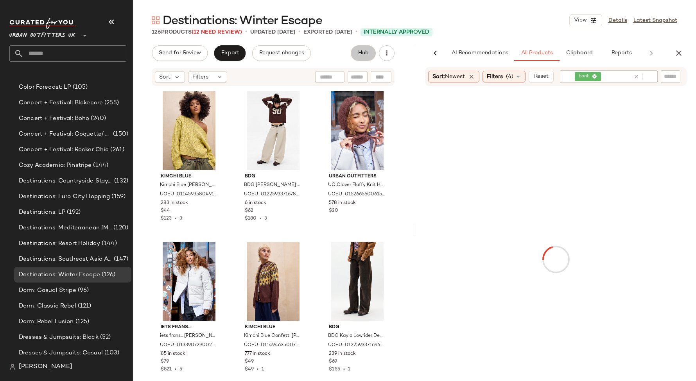
scroll to position [0, 2]
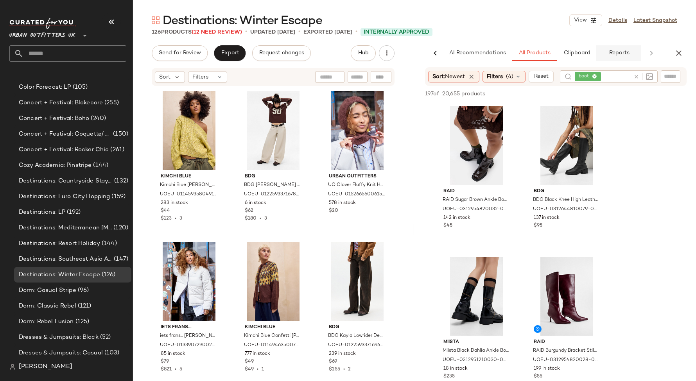
click at [612, 53] on span "Reports" at bounding box center [618, 53] width 21 height 6
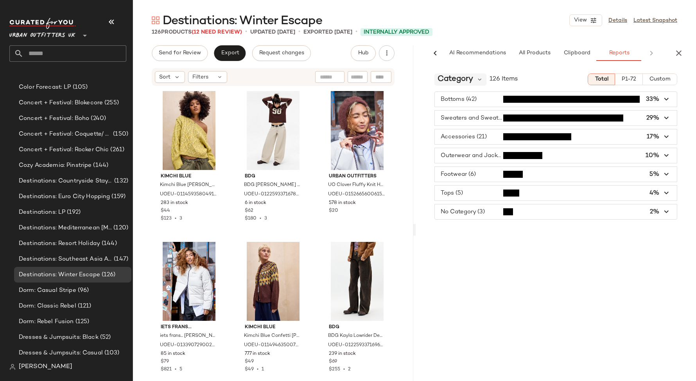
click at [477, 84] on div "Category" at bounding box center [460, 79] width 52 height 12
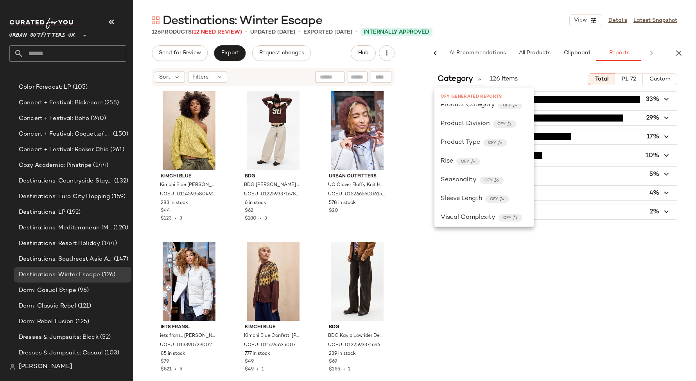
scroll to position [445, 0]
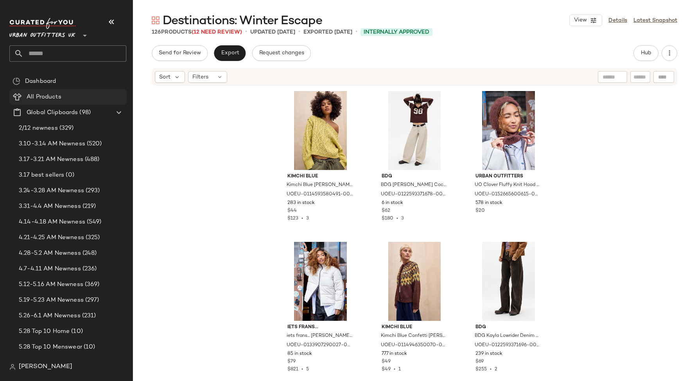
click at [47, 95] on span "All Products" at bounding box center [44, 97] width 35 height 9
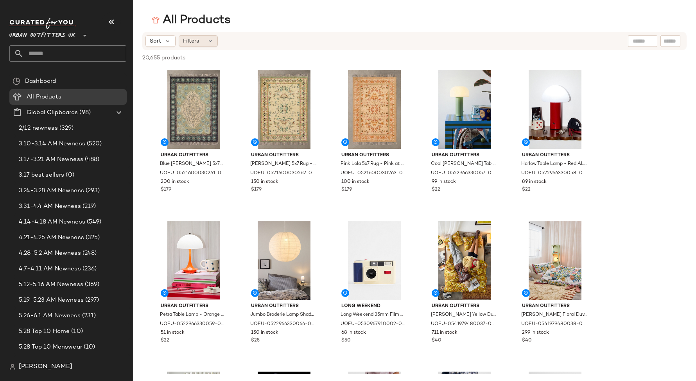
click at [195, 43] on span "Filters" at bounding box center [191, 41] width 16 height 8
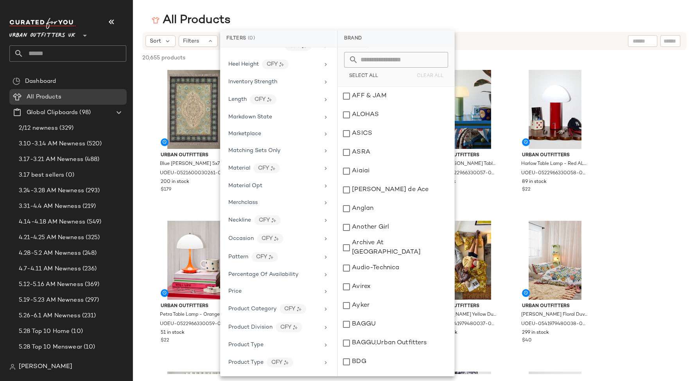
scroll to position [274, 0]
click at [290, 236] on div "Occasion CFY" at bounding box center [278, 237] width 111 height 17
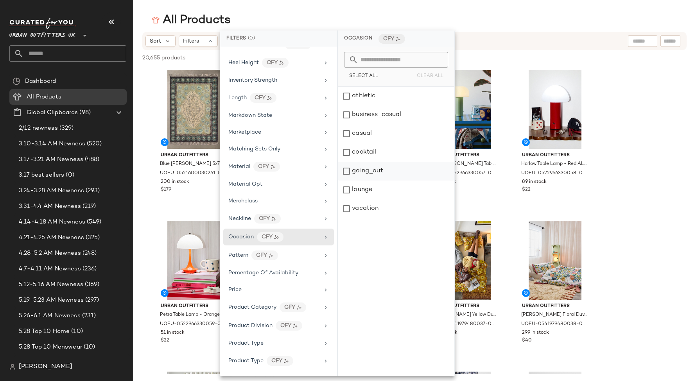
click at [348, 174] on div "going_out" at bounding box center [396, 171] width 116 height 19
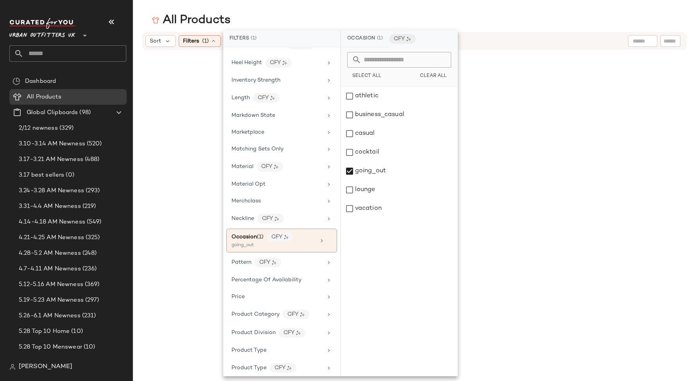
click at [521, 41] on div "Sort Filters (1) Reset" at bounding box center [363, 41] width 436 height 12
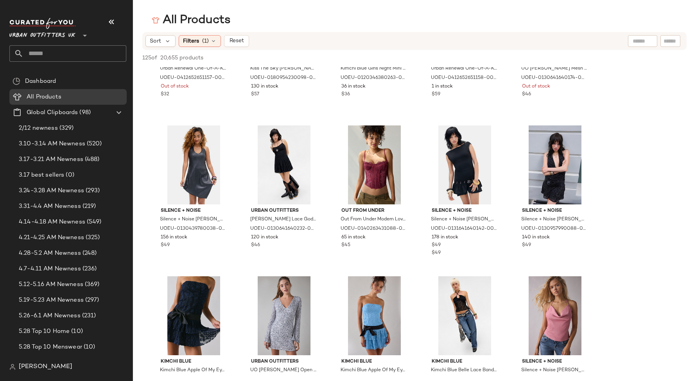
scroll to position [0, 0]
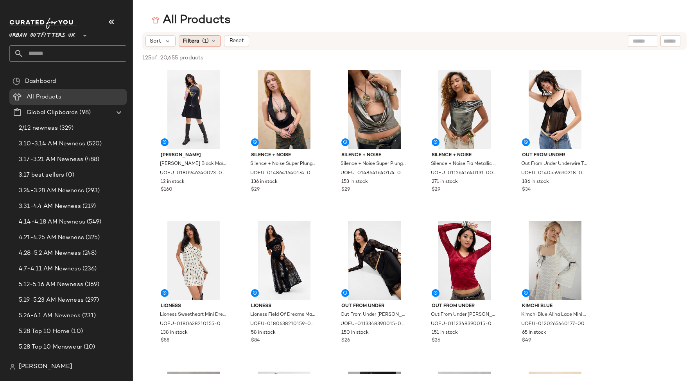
click at [208, 41] on span "(1)" at bounding box center [205, 41] width 7 height 8
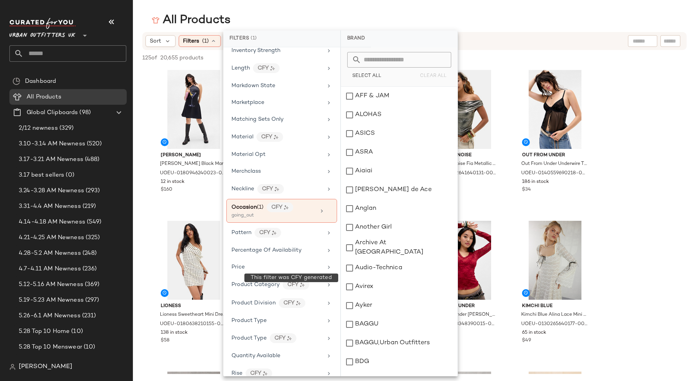
scroll to position [307, 0]
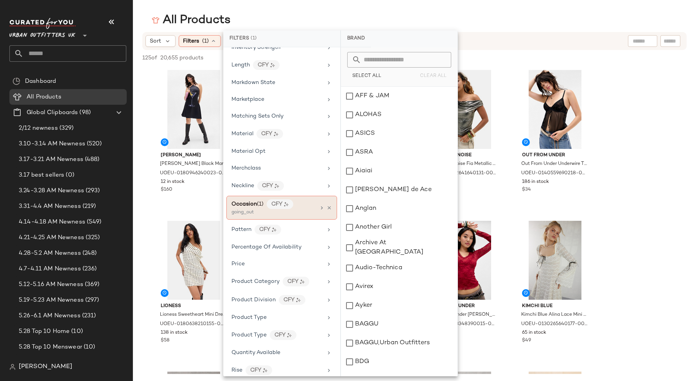
click at [311, 202] on div "Occasion (1) CFY going_out" at bounding box center [273, 207] width 84 height 17
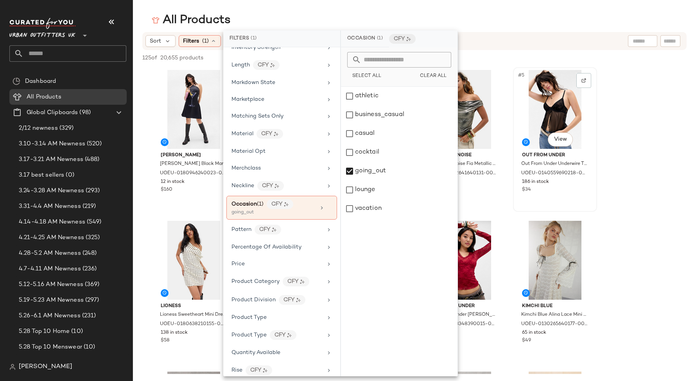
click at [515, 121] on div "#5 View Out From Under Out From Under Underwire Tie Front Cami - Black M at Urb…" at bounding box center [555, 139] width 82 height 143
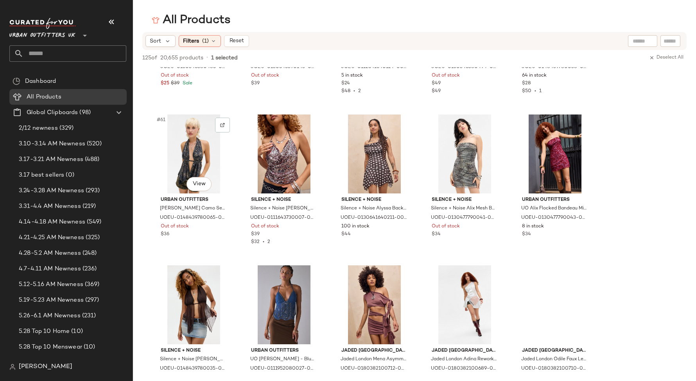
scroll to position [1812, 0]
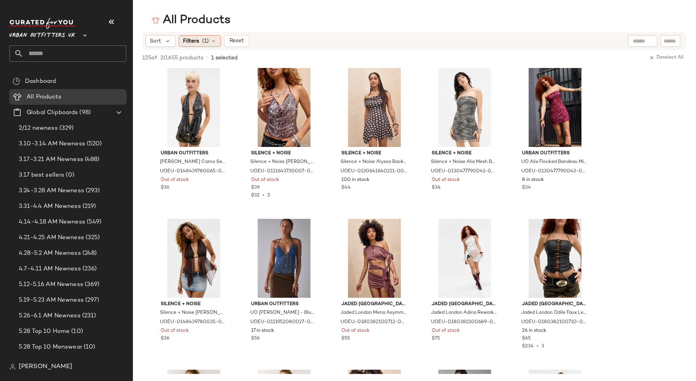
click at [191, 38] on span "Filters" at bounding box center [191, 41] width 16 height 8
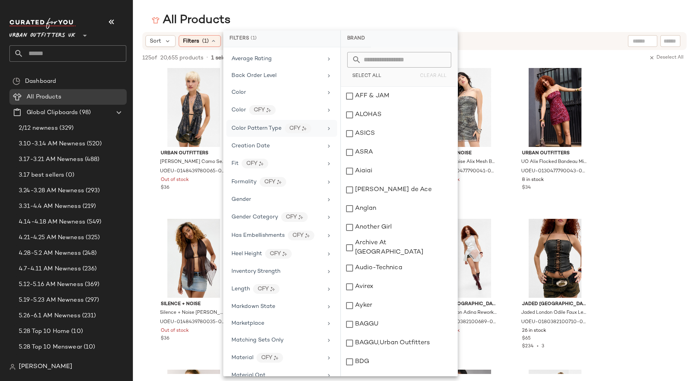
scroll to position [83, 0]
click at [265, 113] on div "CFY" at bounding box center [262, 111] width 27 height 10
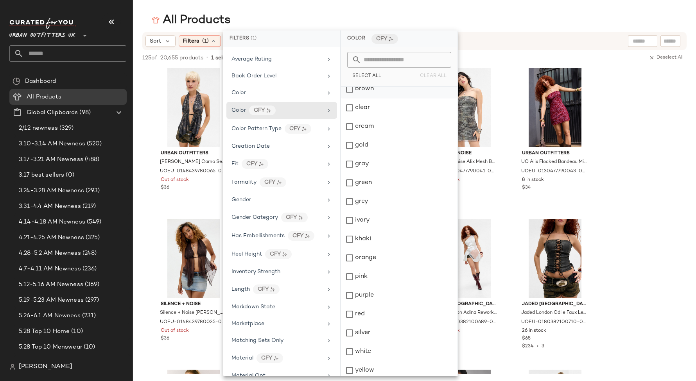
scroll to position [66, 0]
click at [364, 145] on div "gold" at bounding box center [399, 142] width 116 height 19
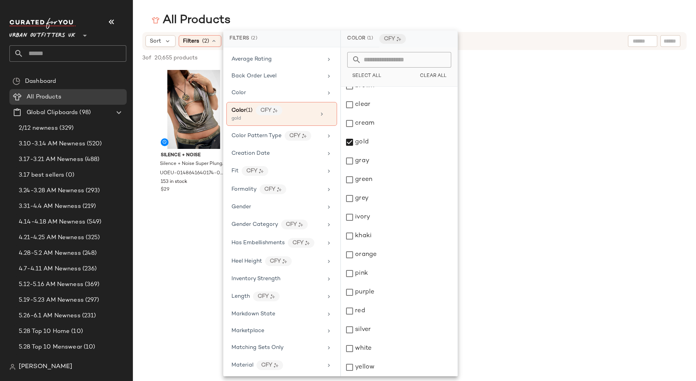
click at [496, 100] on div "Silence + Noise Silence + Noise Super Plunge Halterneck Top - Gold XS at Urban …" at bounding box center [414, 139] width 563 height 145
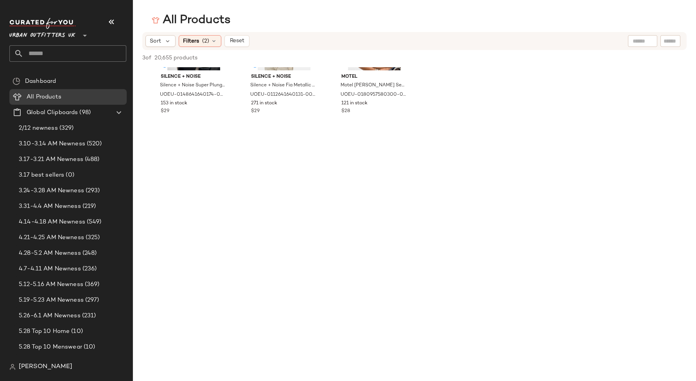
scroll to position [0, 0]
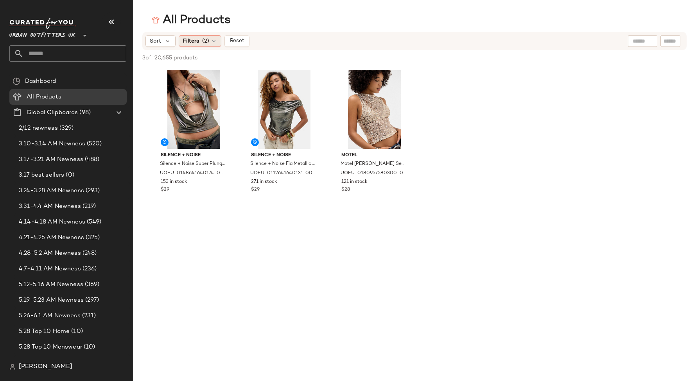
click at [199, 41] on div "Filters (2)" at bounding box center [200, 41] width 43 height 12
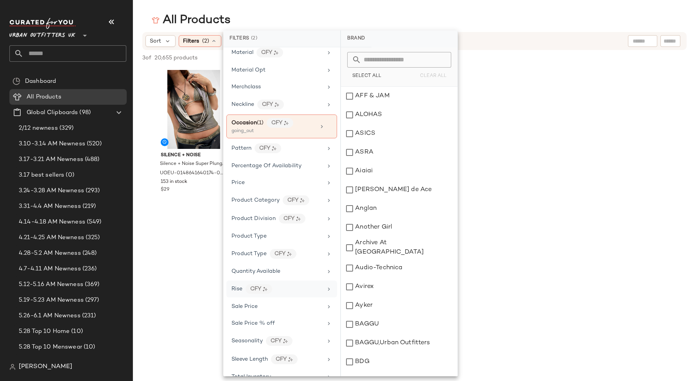
scroll to position [365, 0]
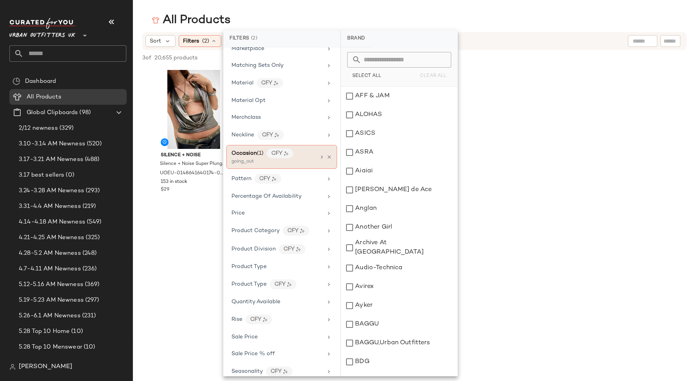
click at [294, 158] on div "going_out" at bounding box center [270, 161] width 78 height 7
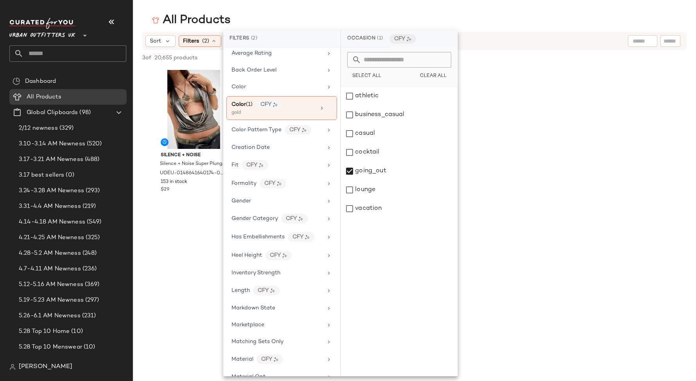
scroll to position [65, 0]
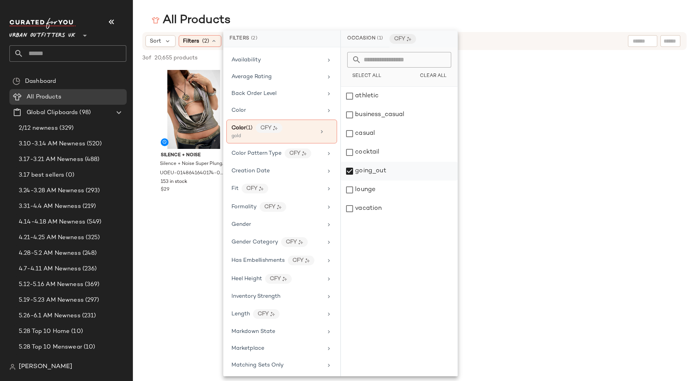
click at [353, 171] on div "going_out" at bounding box center [399, 171] width 116 height 19
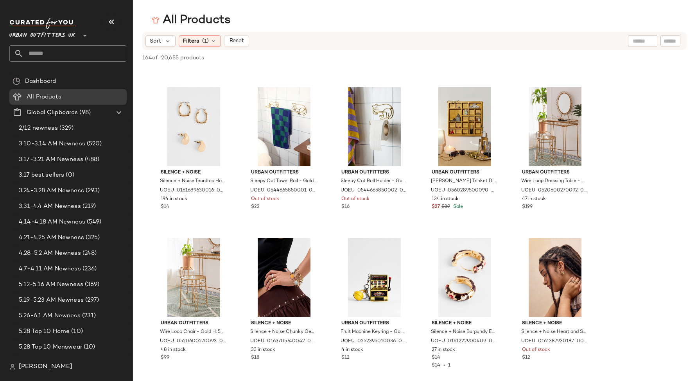
scroll to position [1191, 0]
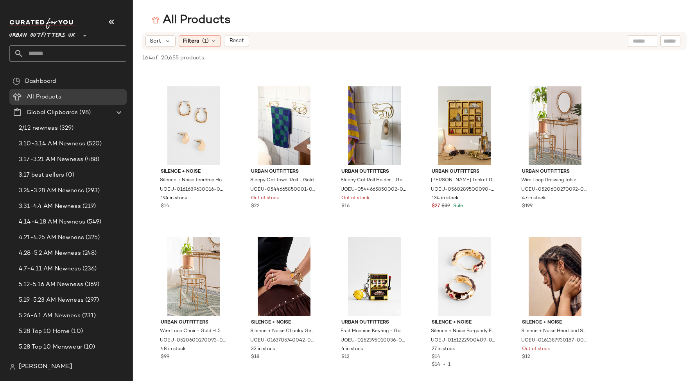
click at [71, 38] on span "Urban Outfitters UK" at bounding box center [42, 34] width 66 height 14
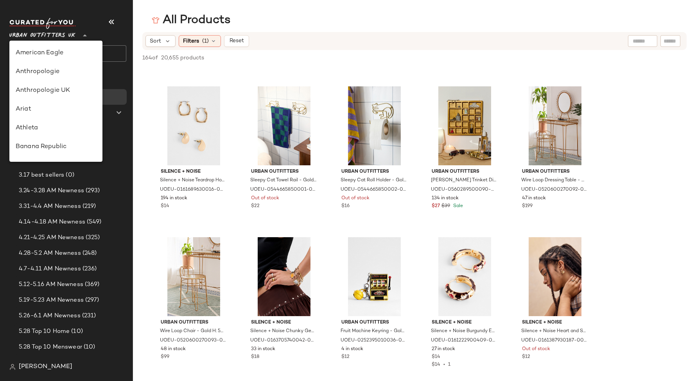
scroll to position [429, 0]
click at [72, 70] on div "Urban Outfitters" at bounding box center [56, 74] width 81 height 9
type input "**"
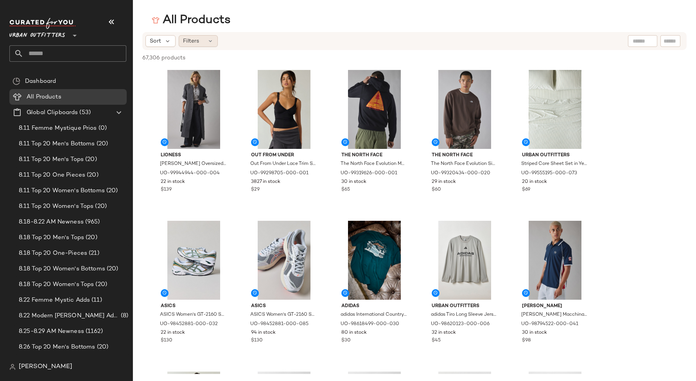
click at [189, 40] on span "Filters" at bounding box center [191, 41] width 16 height 8
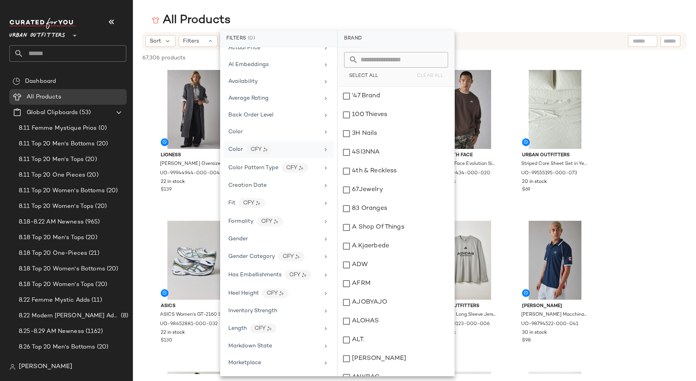
scroll to position [70, 0]
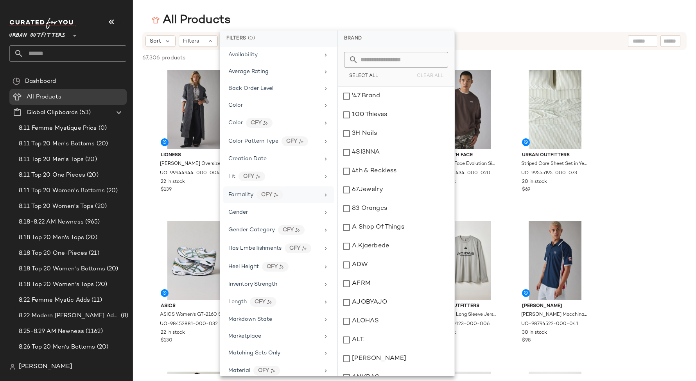
click at [297, 191] on div "Formality CFY" at bounding box center [273, 195] width 91 height 10
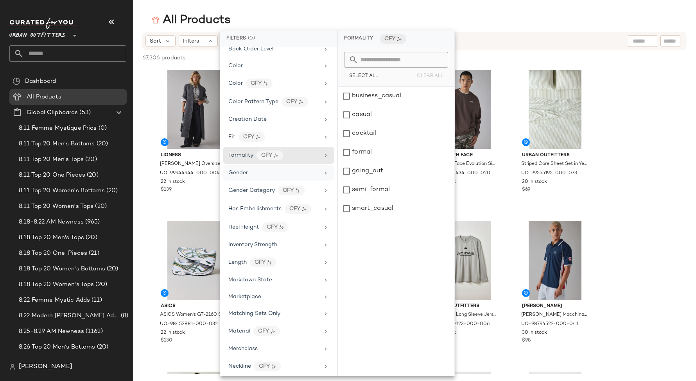
scroll to position [113, 0]
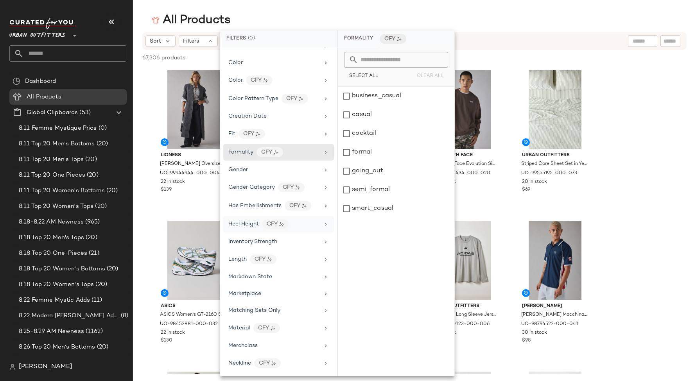
click at [310, 216] on div "Heel Height CFY" at bounding box center [278, 224] width 111 height 17
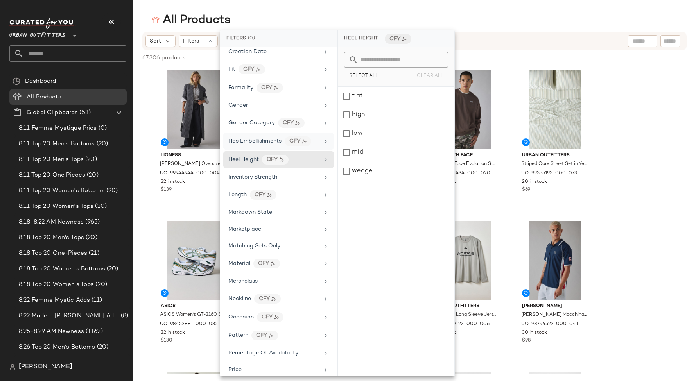
scroll to position [178, 0]
click at [369, 115] on div "high" at bounding box center [396, 115] width 116 height 19
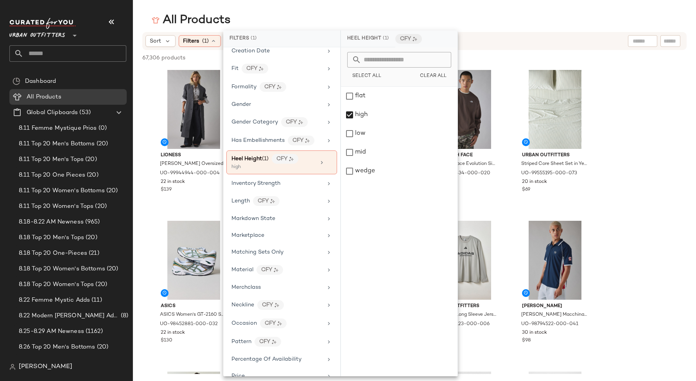
click at [415, 16] on div "All Products" at bounding box center [414, 21] width 563 height 16
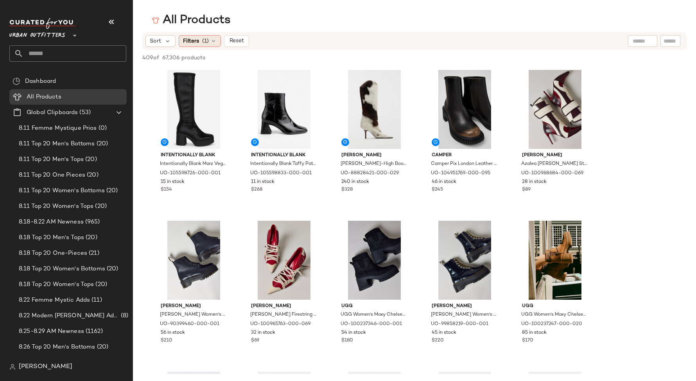
click at [195, 41] on span "Filters" at bounding box center [191, 41] width 16 height 8
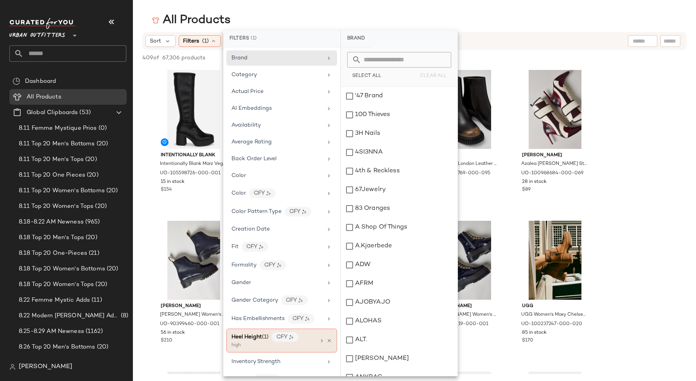
click at [308, 333] on div "Heel Height (1) CFY" at bounding box center [273, 337] width 84 height 10
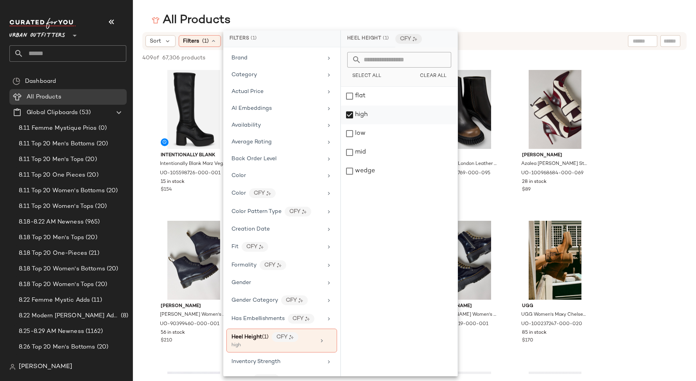
click at [387, 116] on div "high" at bounding box center [399, 115] width 116 height 19
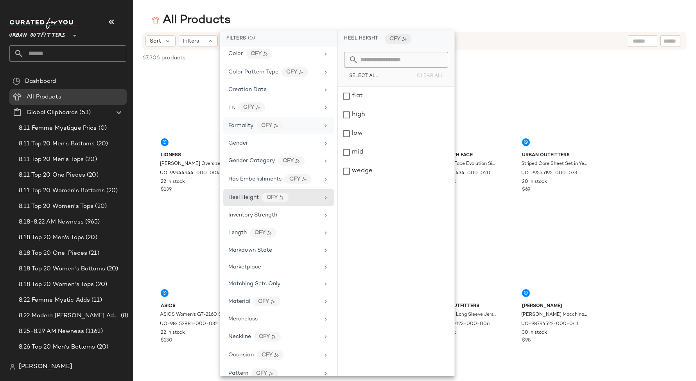
scroll to position [163, 0]
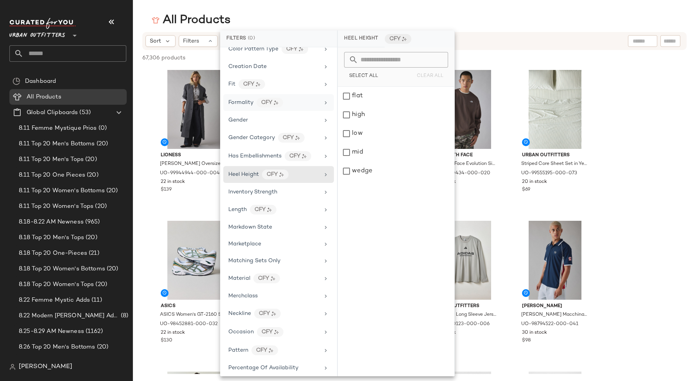
click at [303, 274] on div "Material CFY" at bounding box center [273, 279] width 91 height 10
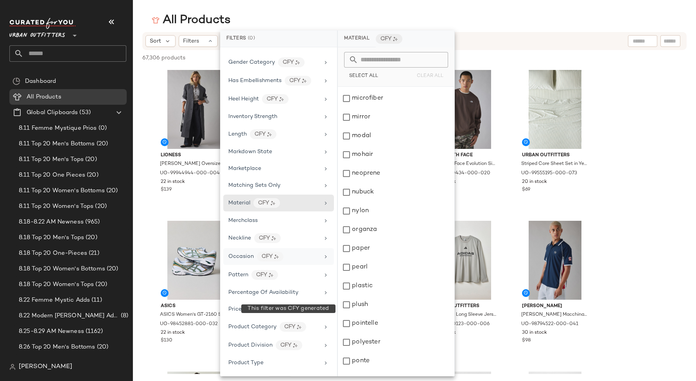
scroll to position [258, 0]
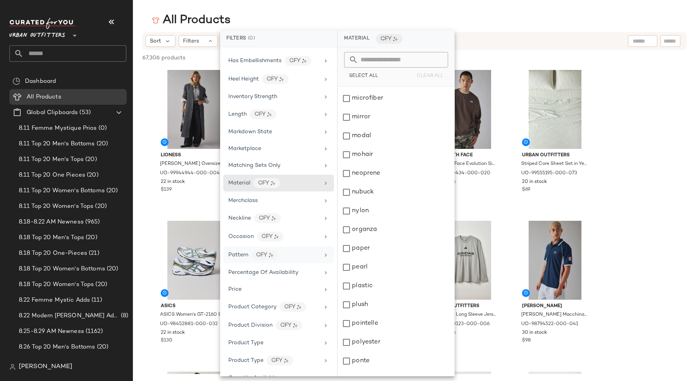
click at [305, 252] on div "Pattern CFY" at bounding box center [273, 255] width 91 height 10
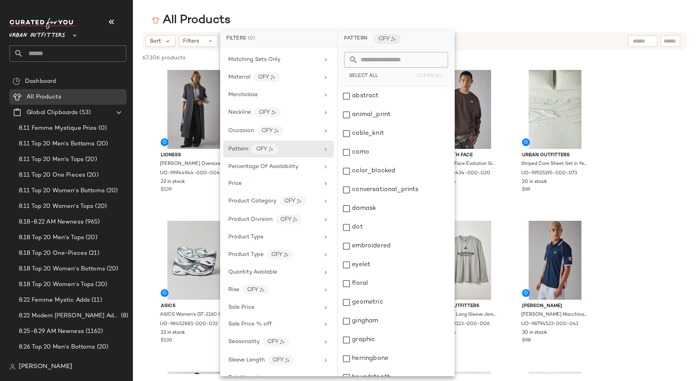
scroll to position [325, 0]
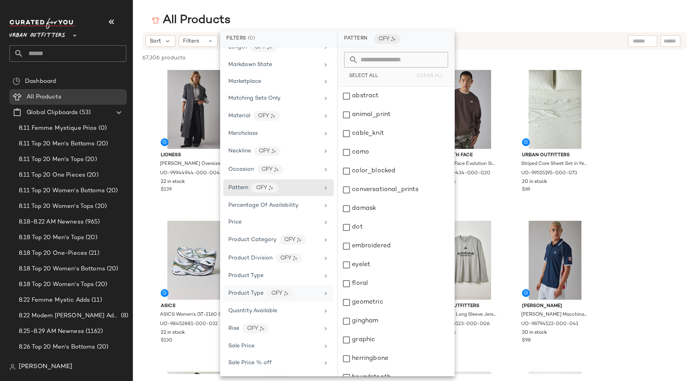
click at [301, 288] on div "Product Type CFY" at bounding box center [273, 293] width 91 height 10
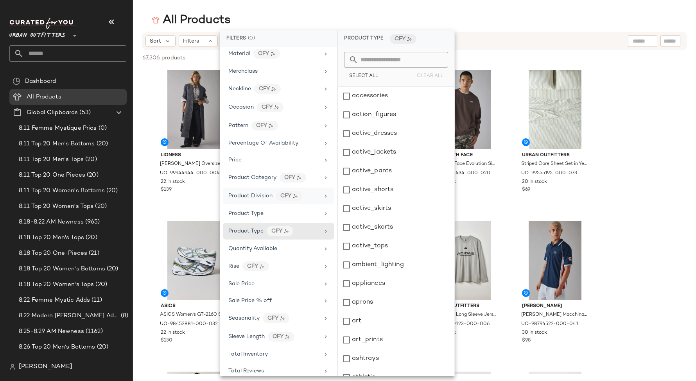
scroll to position [435, 0]
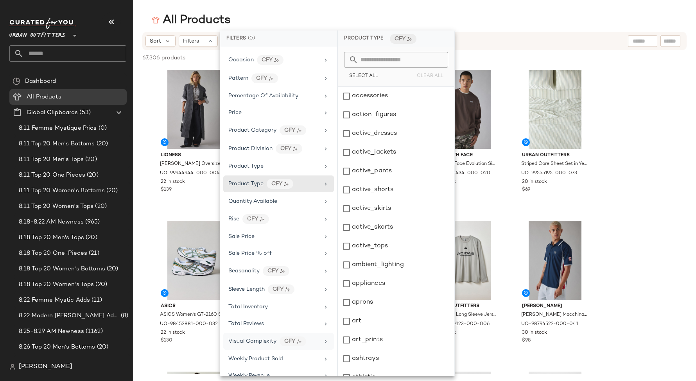
click at [315, 337] on div "Visual Complexity CFY" at bounding box center [273, 342] width 91 height 10
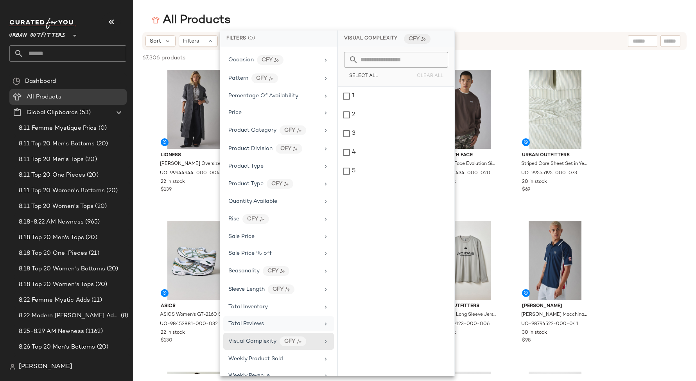
click at [317, 316] on div "Total Reviews" at bounding box center [278, 323] width 111 height 15
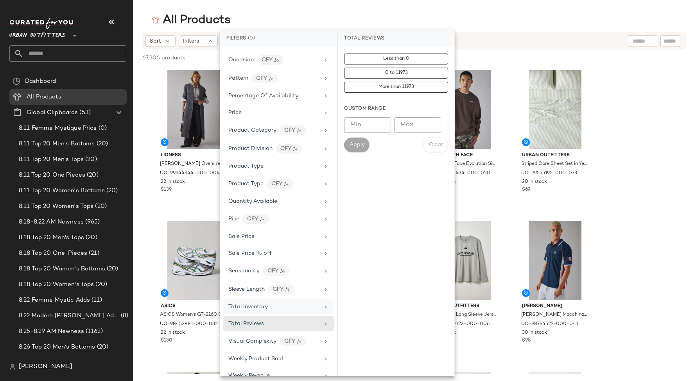
click at [315, 303] on div "Total Inventory" at bounding box center [273, 307] width 91 height 8
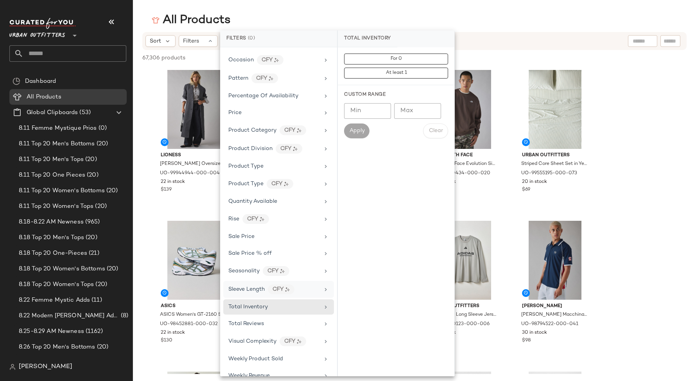
click at [315, 285] on div "Sleeve Length CFY" at bounding box center [278, 289] width 111 height 17
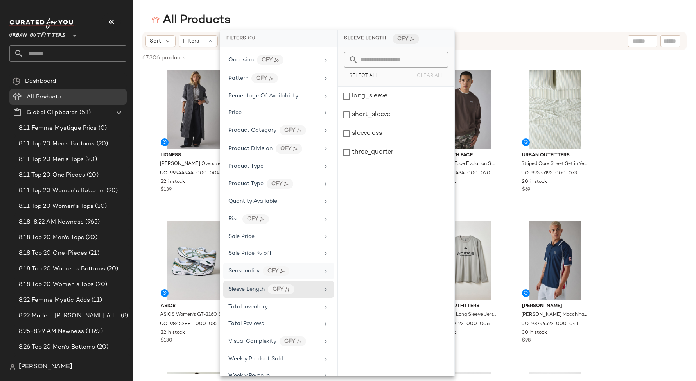
click at [315, 266] on div "Seasonality CFY" at bounding box center [273, 271] width 91 height 10
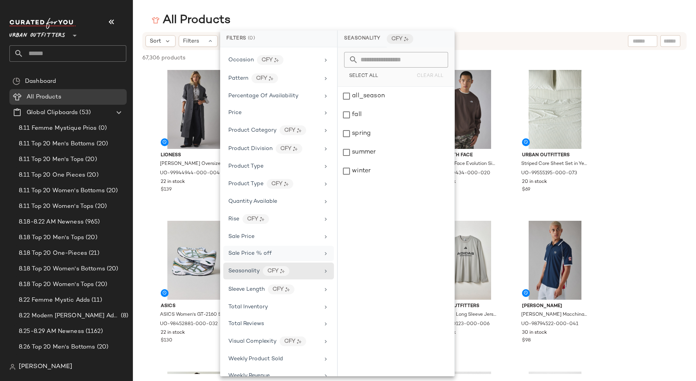
click at [315, 249] on div "Sale Price % off" at bounding box center [273, 253] width 91 height 8
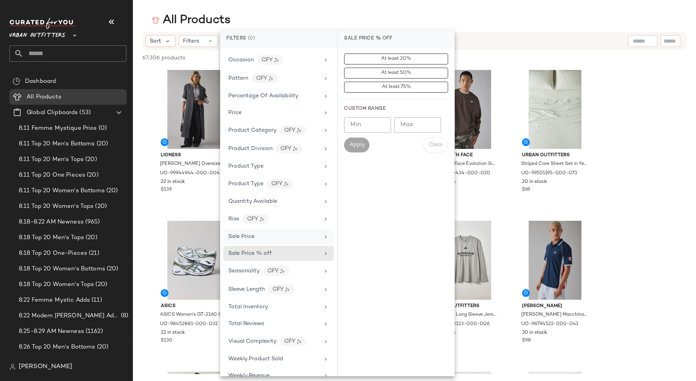
click at [316, 233] on div "Sale Price" at bounding box center [273, 237] width 91 height 8
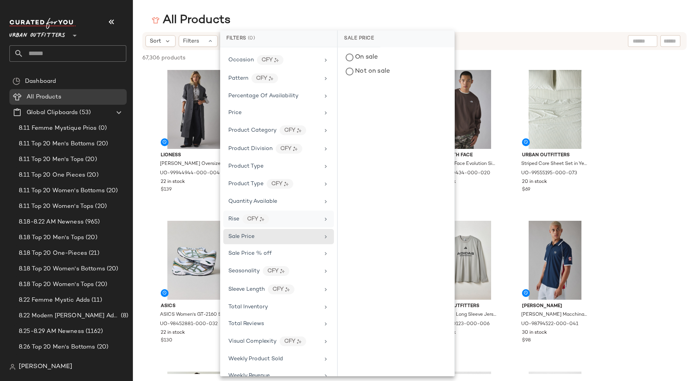
click at [319, 211] on div "Rise CFY" at bounding box center [278, 219] width 111 height 17
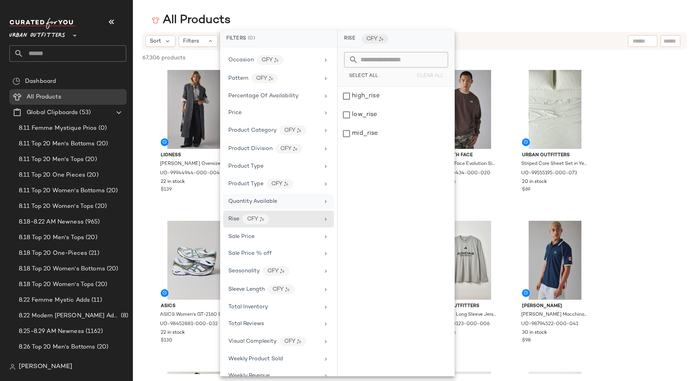
click at [318, 194] on div "Quantity Available" at bounding box center [278, 201] width 111 height 15
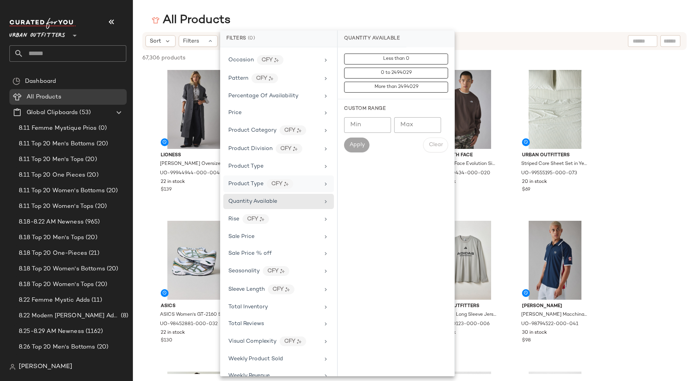
click at [322, 181] on icon at bounding box center [325, 184] width 6 height 6
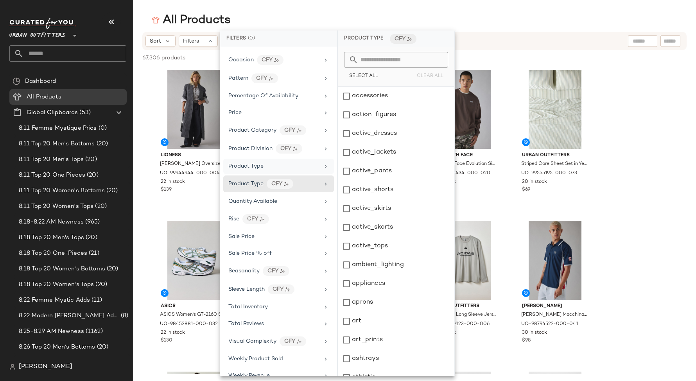
click at [320, 159] on div "Product Type" at bounding box center [278, 166] width 111 height 15
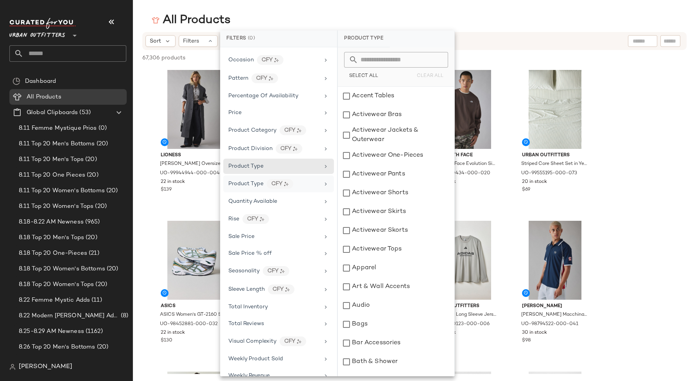
click at [315, 179] on div "Product Type CFY" at bounding box center [273, 184] width 91 height 10
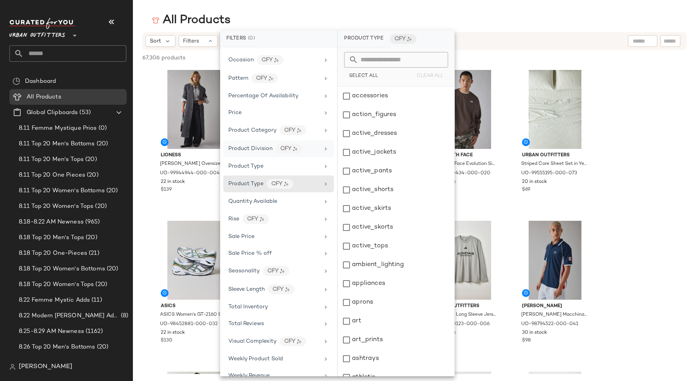
click at [309, 140] on div "Product Division CFY" at bounding box center [278, 148] width 111 height 17
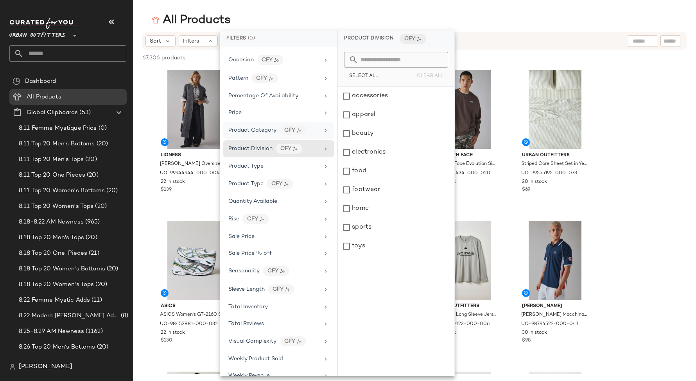
click at [315, 125] on div "Product Category CFY" at bounding box center [273, 130] width 91 height 10
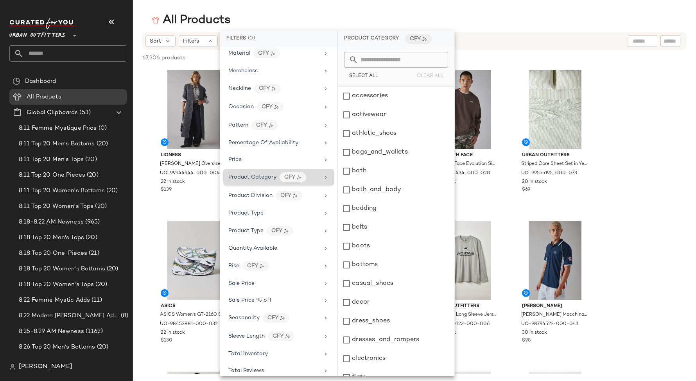
scroll to position [383, 0]
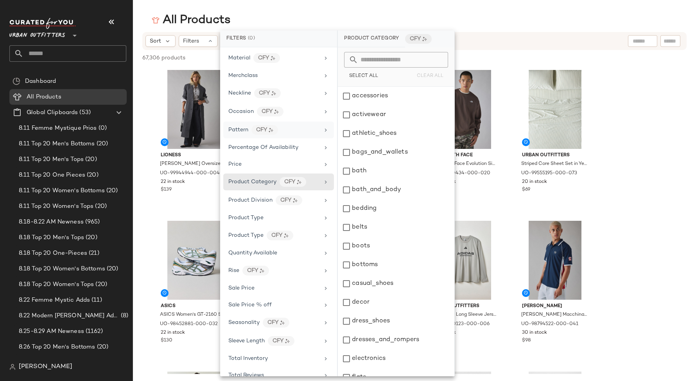
click at [313, 129] on div "Pattern CFY" at bounding box center [278, 130] width 111 height 17
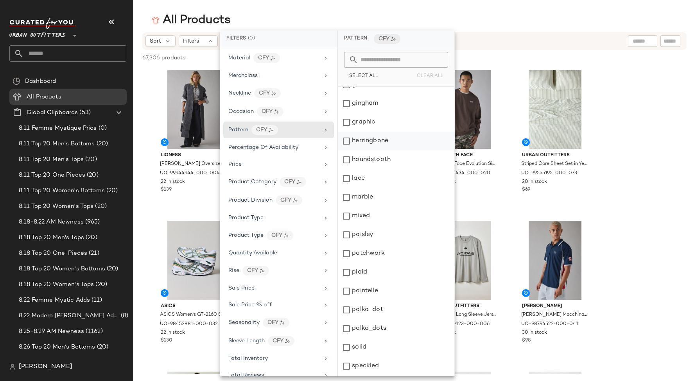
scroll to position [221, 0]
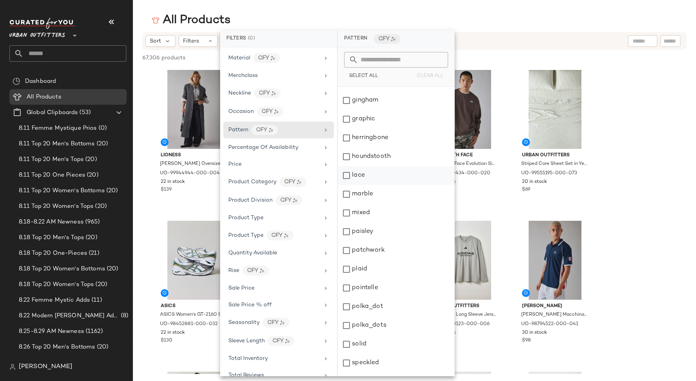
click at [376, 173] on div "lace" at bounding box center [396, 175] width 116 height 19
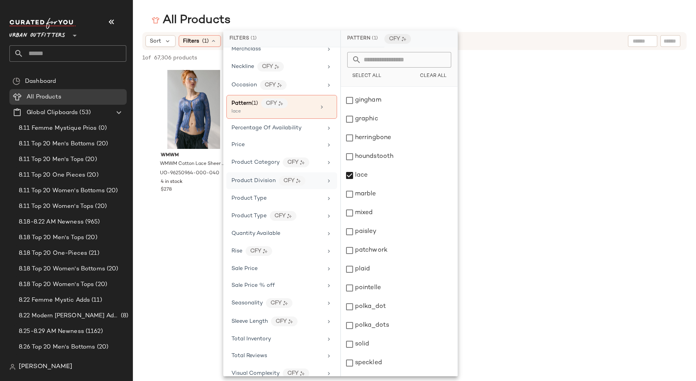
scroll to position [442, 0]
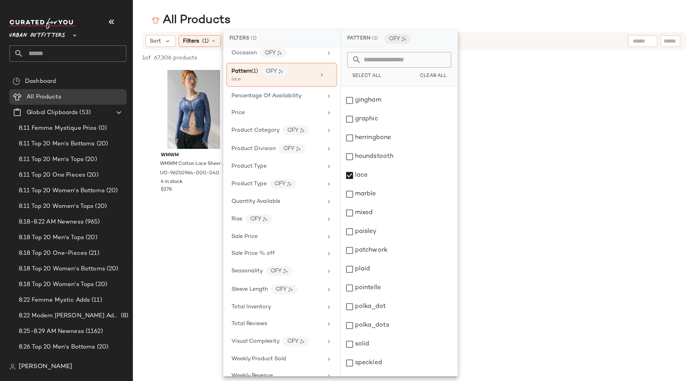
click at [533, 202] on div "WMWM WMWM Cotton Lace Sheer Knit Flyaway Cardigan in Blue, Women's at Urban Out…" at bounding box center [414, 139] width 563 height 145
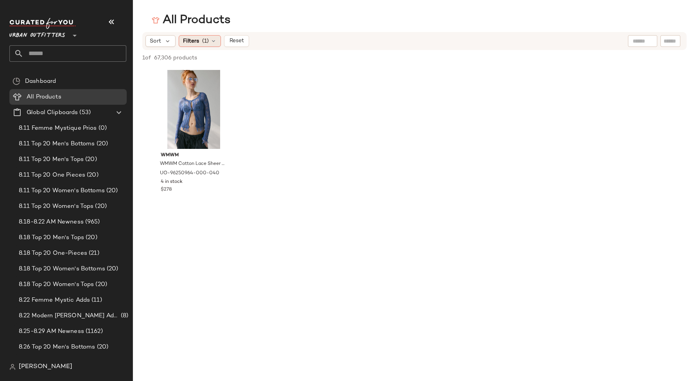
click at [191, 37] on span "Filters" at bounding box center [191, 41] width 16 height 8
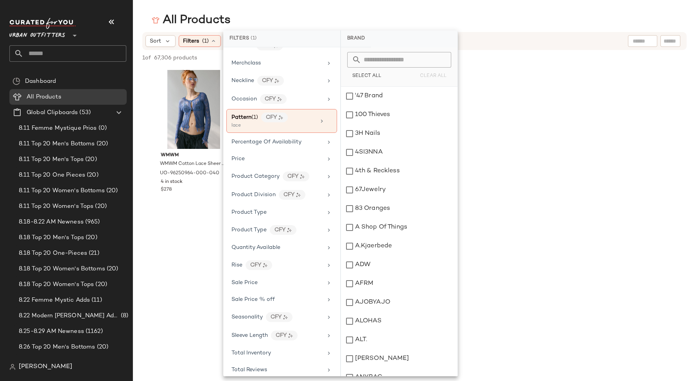
scroll to position [404, 0]
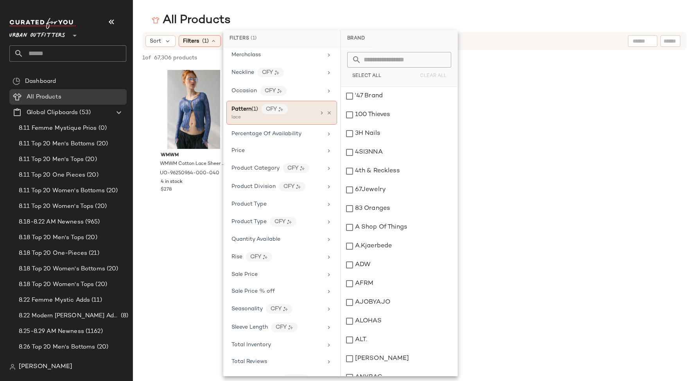
click at [315, 107] on div "Pattern (1) CFY lace" at bounding box center [281, 113] width 111 height 24
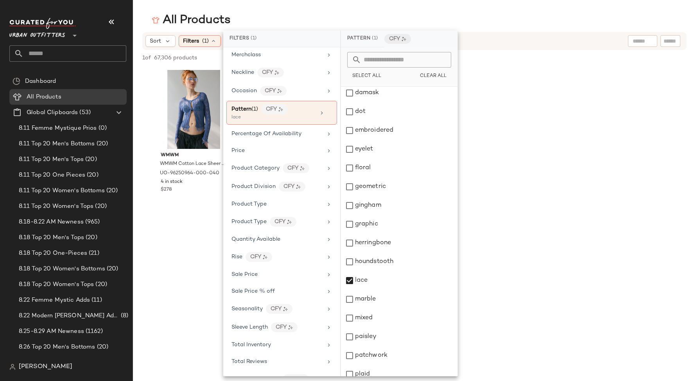
scroll to position [243, 0]
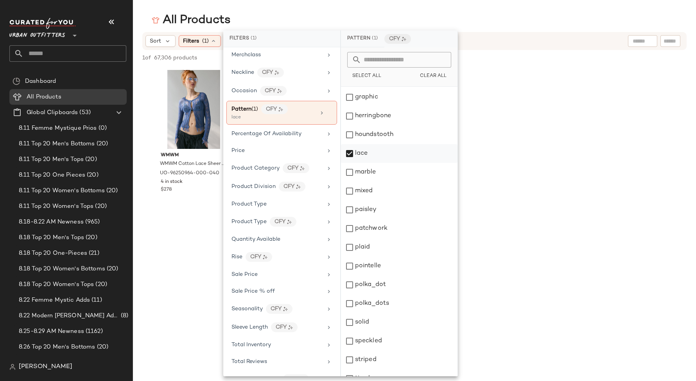
click at [358, 152] on div "lace" at bounding box center [399, 153] width 116 height 19
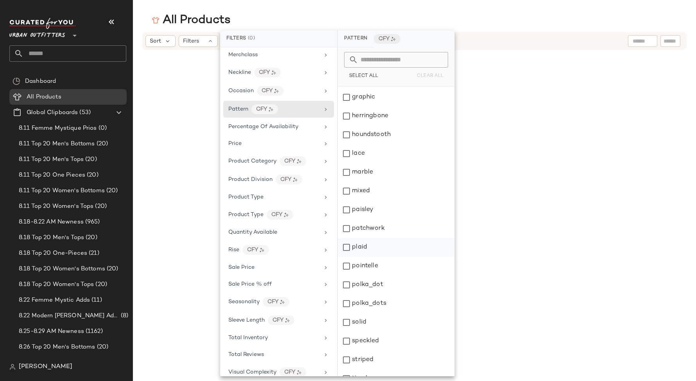
click at [363, 242] on div "plaid" at bounding box center [396, 247] width 116 height 19
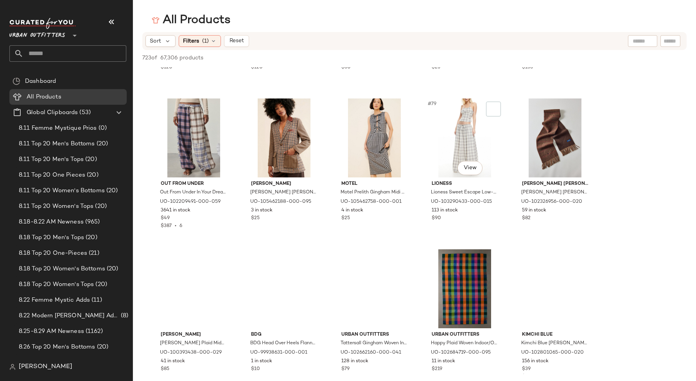
scroll to position [2255, 0]
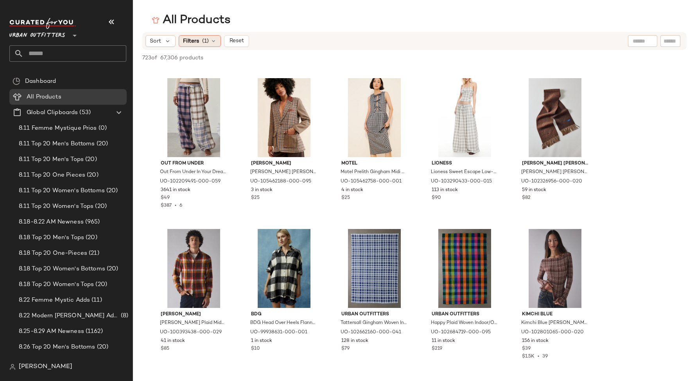
click at [213, 45] on div "Filters (1)" at bounding box center [200, 41] width 42 height 12
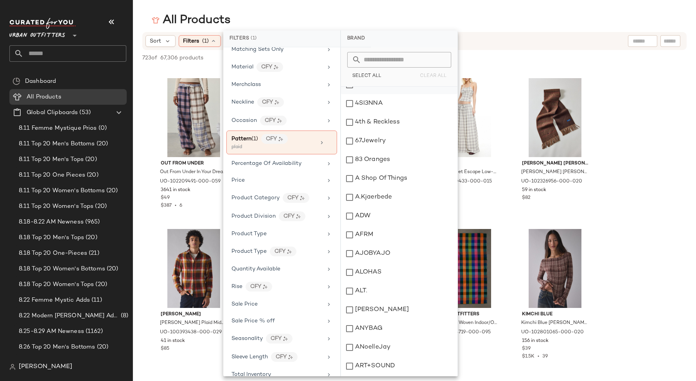
scroll to position [0, 0]
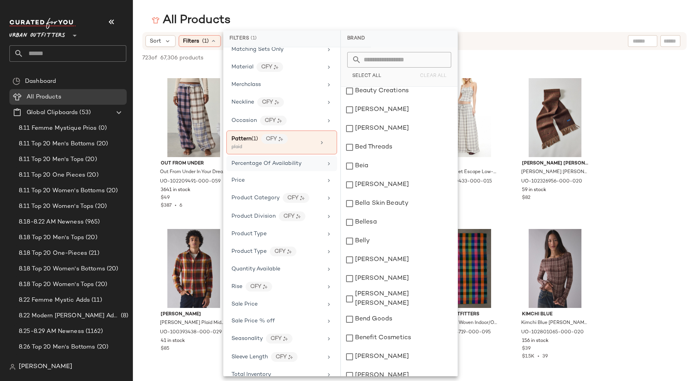
click at [311, 161] on div "Percentage Of Availability" at bounding box center [281, 163] width 111 height 15
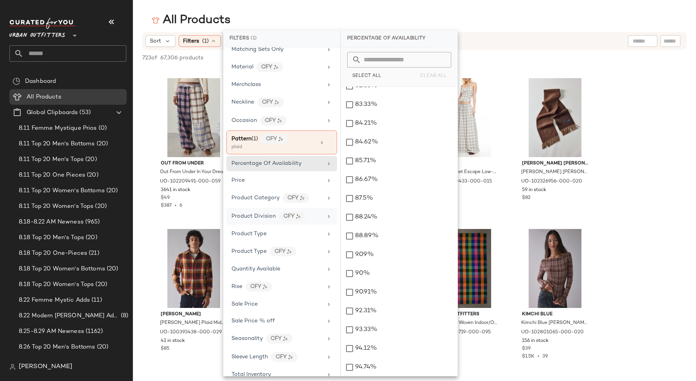
click at [300, 214] on div "Product Division CFY" at bounding box center [281, 216] width 111 height 17
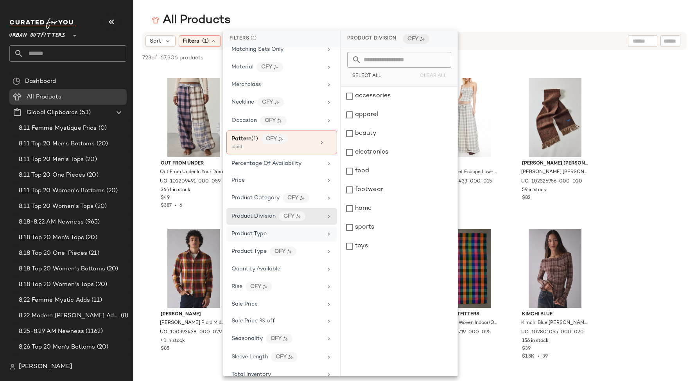
click at [299, 230] on div "Product Type" at bounding box center [276, 234] width 91 height 8
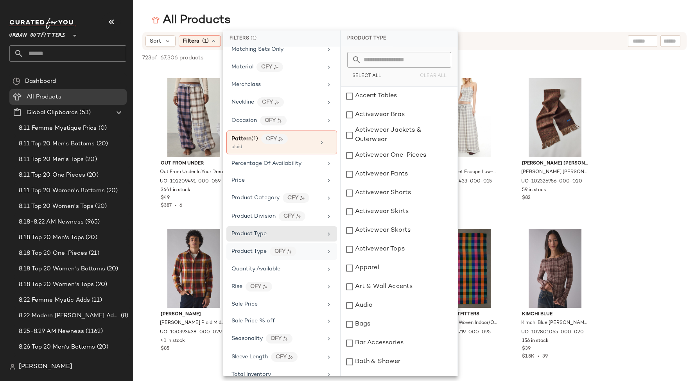
click at [301, 247] on div "Product Type CFY" at bounding box center [276, 252] width 91 height 10
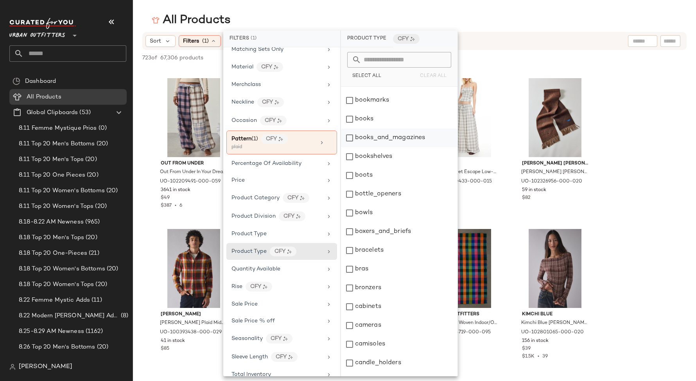
scroll to position [1088, 0]
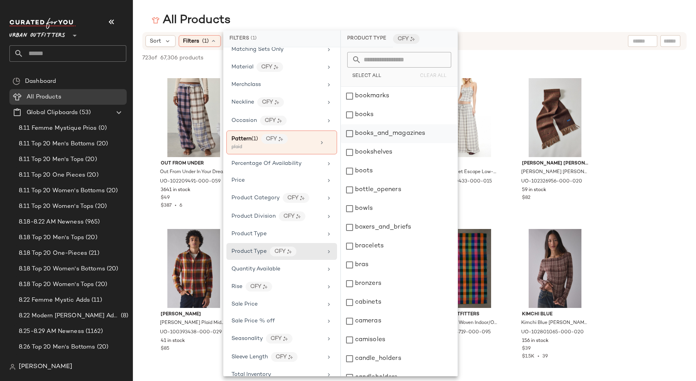
click at [415, 134] on div "books_and_magazines" at bounding box center [399, 133] width 116 height 19
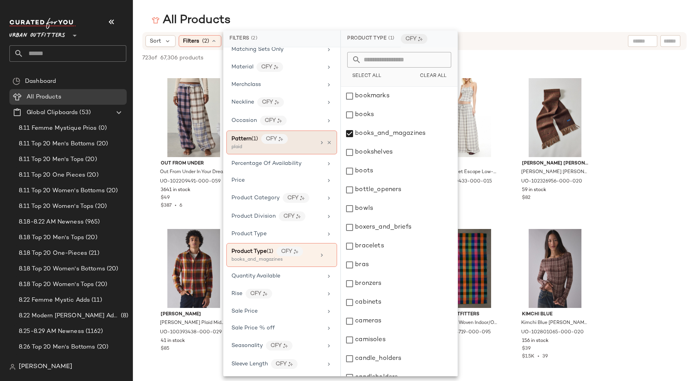
click at [319, 138] on div "Pattern (1) CFY plaid" at bounding box center [281, 143] width 111 height 24
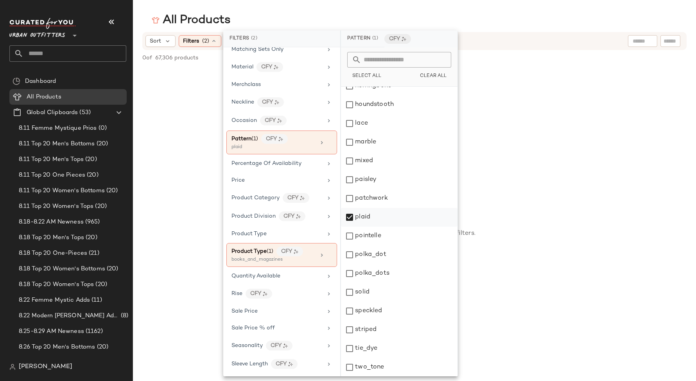
click at [357, 218] on div "plaid" at bounding box center [399, 217] width 116 height 19
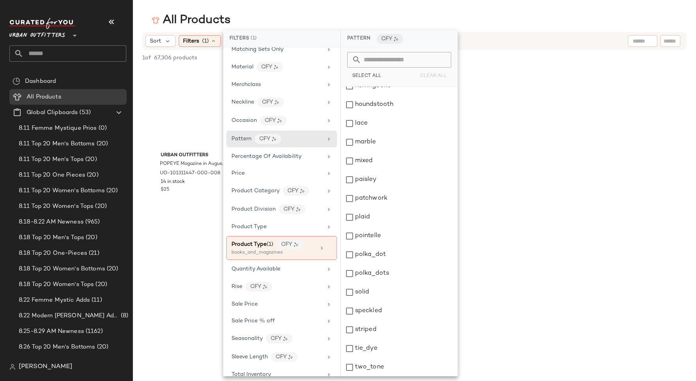
click at [527, 80] on div "Urban Outfitters POPEYE Magazine in August at Urban Outfitters UO-101311447-000…" at bounding box center [414, 139] width 563 height 145
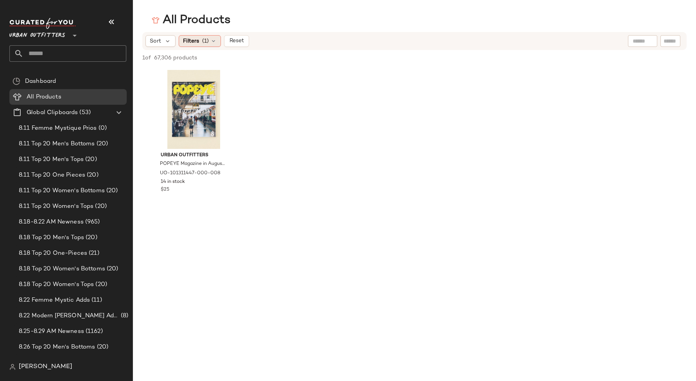
click at [203, 45] on span "(1)" at bounding box center [205, 41] width 7 height 8
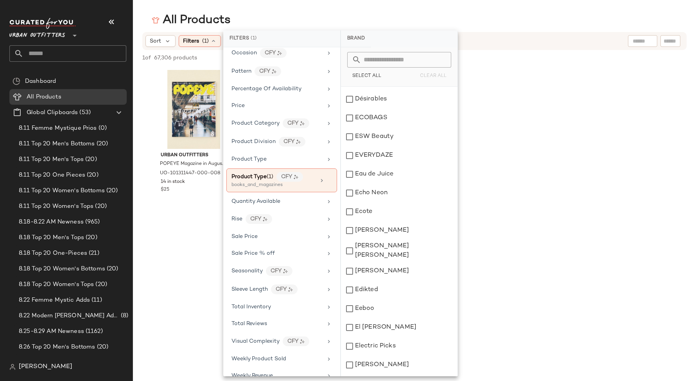
scroll to position [6809, 0]
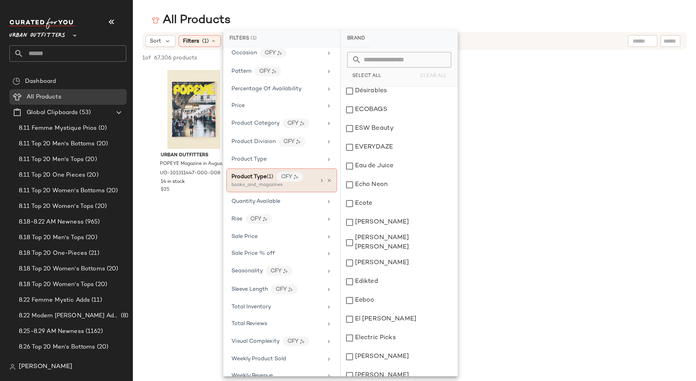
click at [319, 177] on icon at bounding box center [322, 180] width 6 height 6
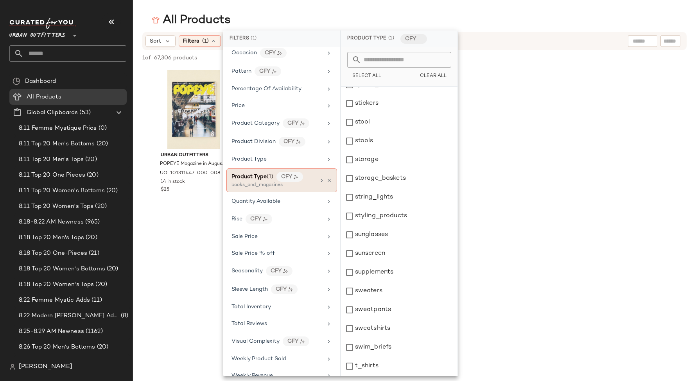
scroll to position [6813, 0]
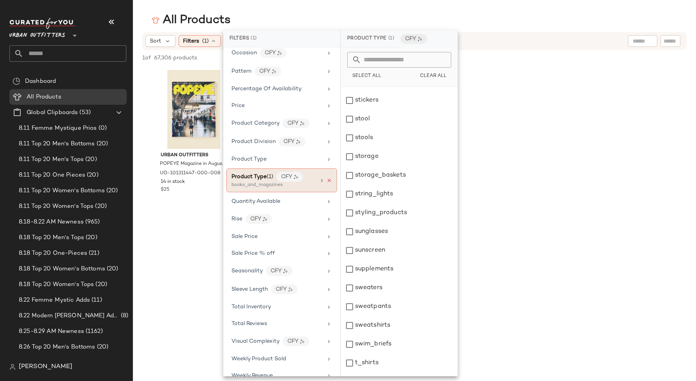
click at [326, 178] on icon at bounding box center [328, 180] width 5 height 5
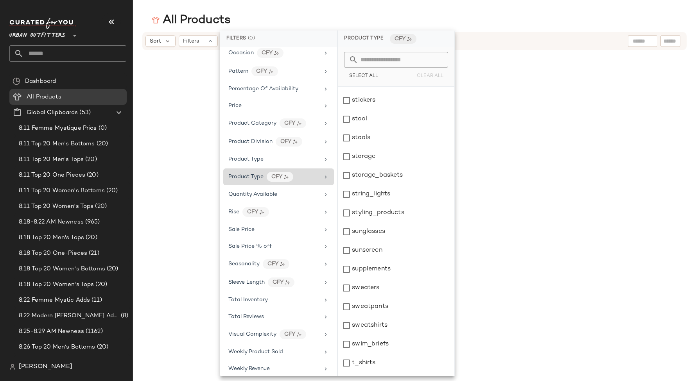
scroll to position [435, 0]
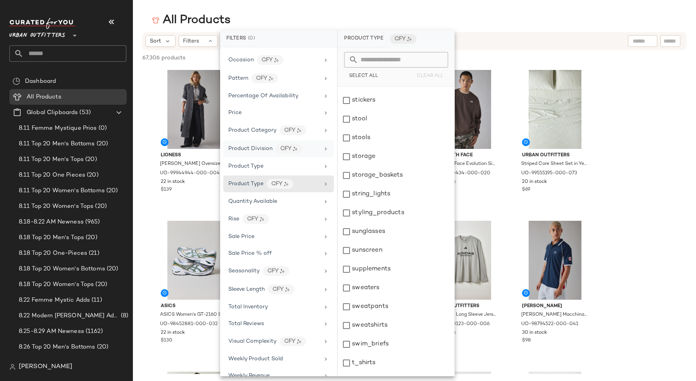
scroll to position [420, 0]
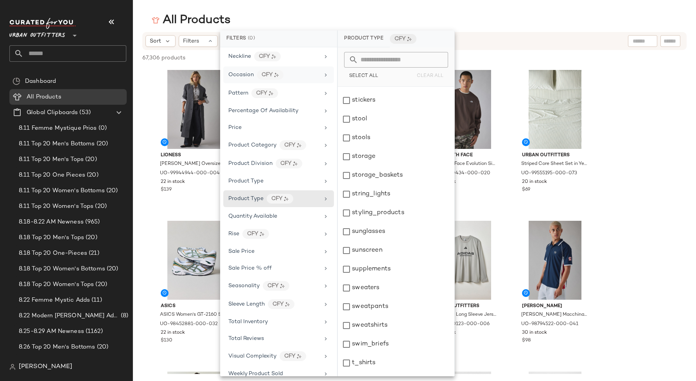
click at [310, 70] on div "Occasion CFY" at bounding box center [273, 75] width 91 height 10
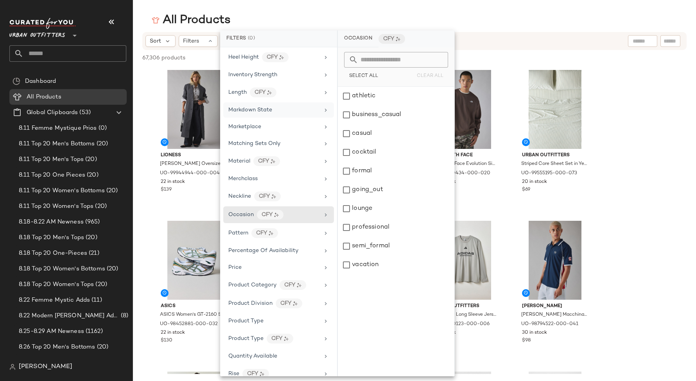
scroll to position [278, 0]
click at [363, 189] on div "going_out" at bounding box center [396, 190] width 116 height 19
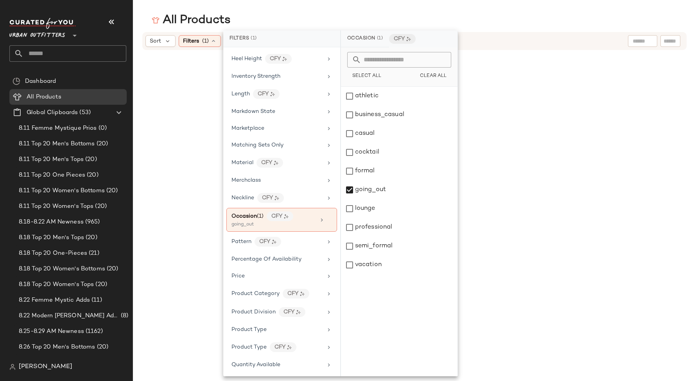
click at [417, 11] on main "All Products Sort Filters (1) Reset" at bounding box center [348, 190] width 696 height 381
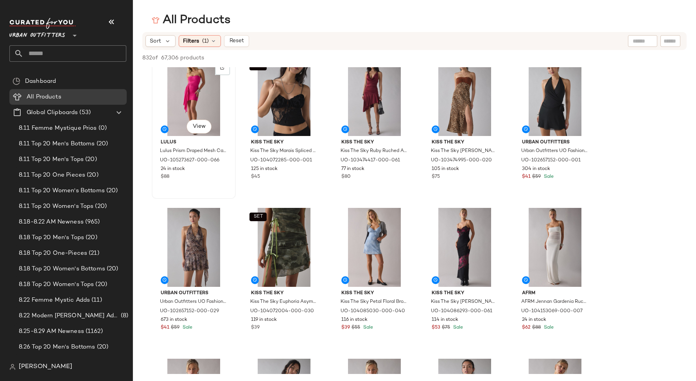
scroll to position [13, 0]
click at [203, 35] on div "Filters (1)" at bounding box center [200, 41] width 42 height 12
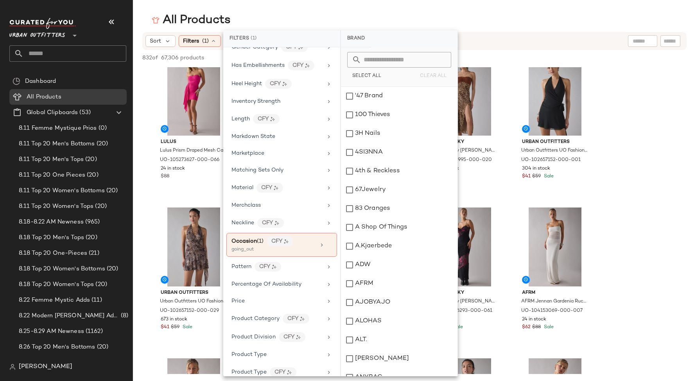
scroll to position [274, 0]
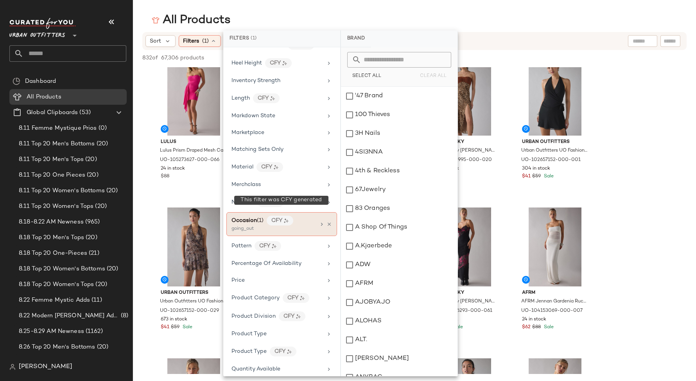
click at [286, 218] on img at bounding box center [286, 220] width 5 height 5
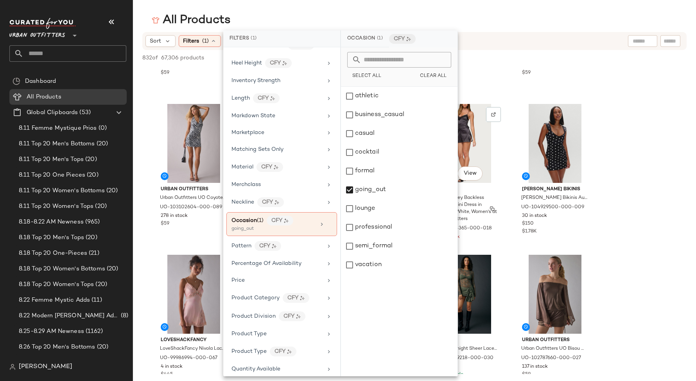
scroll to position [579, 0]
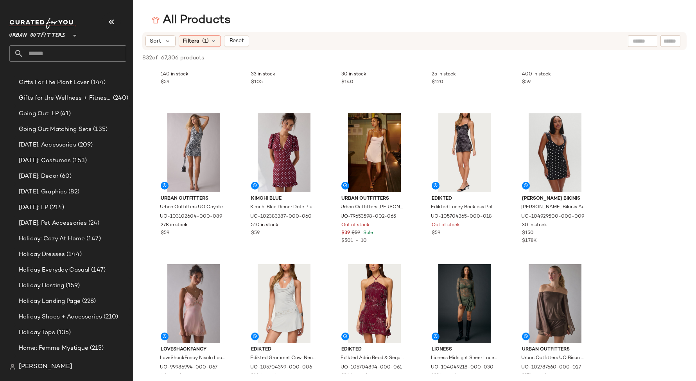
scroll to position [1300, 0]
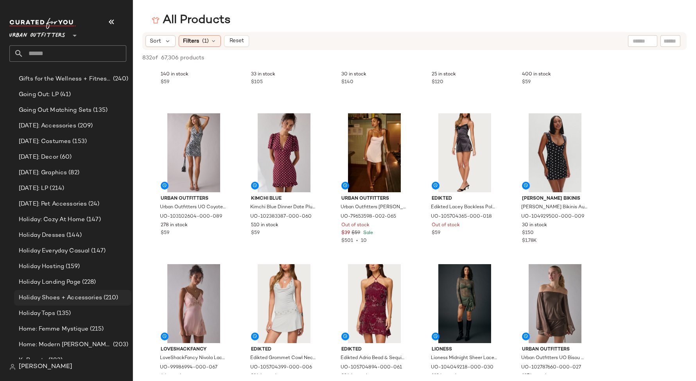
click at [74, 300] on span "Holiday Shoes + Accessories" at bounding box center [60, 298] width 83 height 9
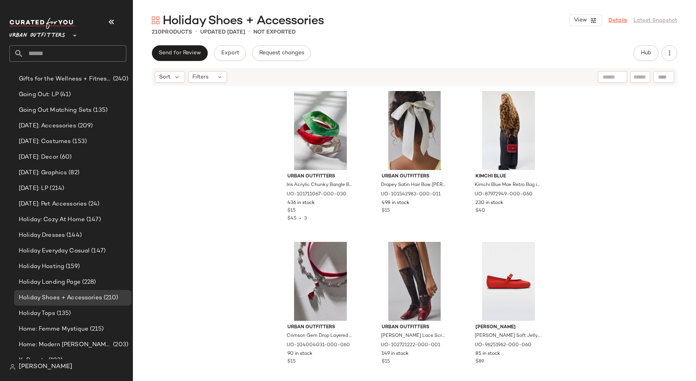
click at [612, 22] on link "Details" at bounding box center [617, 20] width 19 height 8
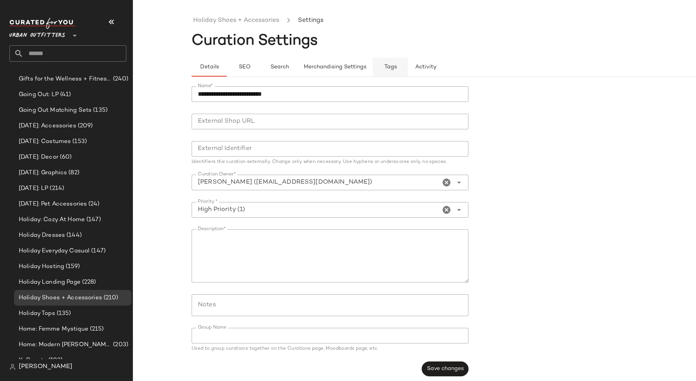
click at [405, 65] on button "Tags" at bounding box center [390, 67] width 35 height 19
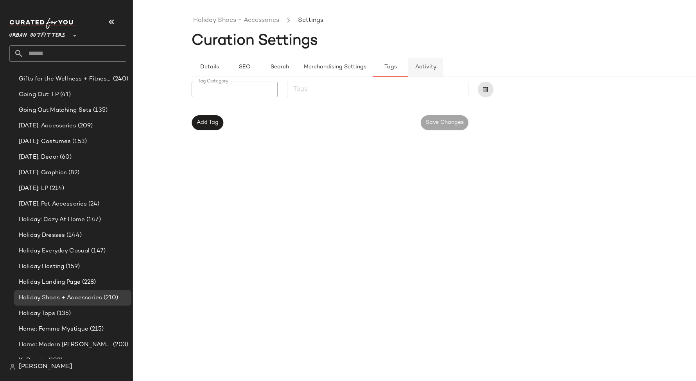
click at [418, 65] on span "Activity" at bounding box center [425, 67] width 21 height 6
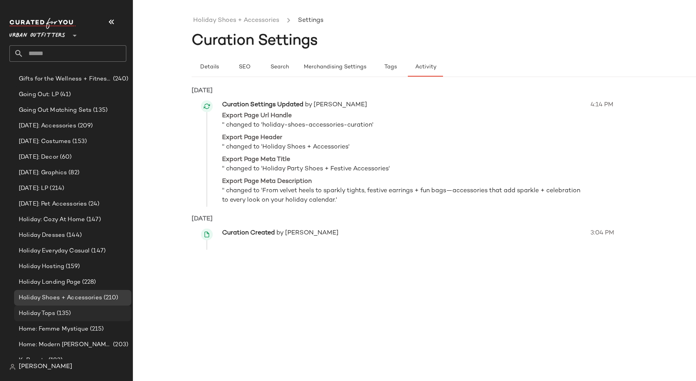
click at [70, 320] on div "Holiday Tops (135)" at bounding box center [72, 314] width 117 height 16
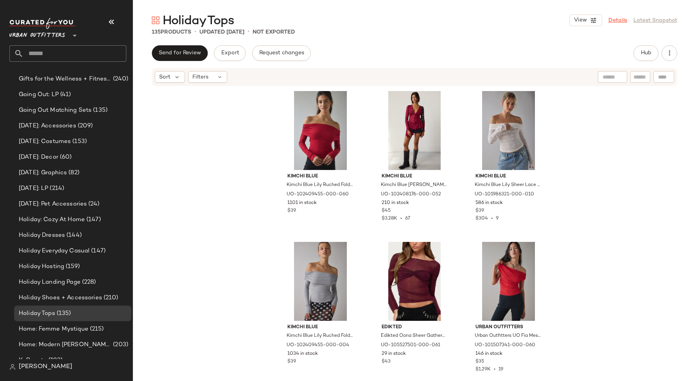
click at [610, 21] on link "Details" at bounding box center [617, 20] width 19 height 8
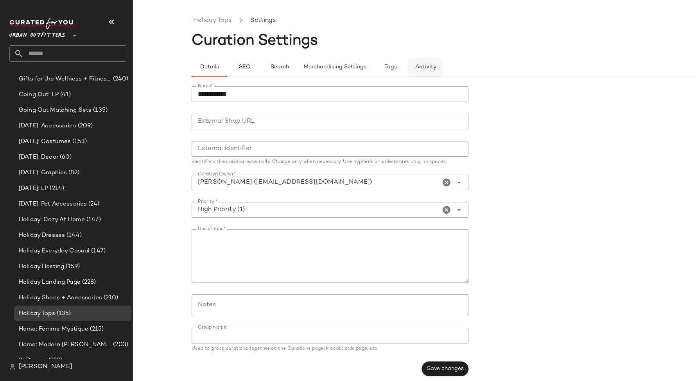
click at [427, 62] on button "Activity" at bounding box center [425, 67] width 35 height 19
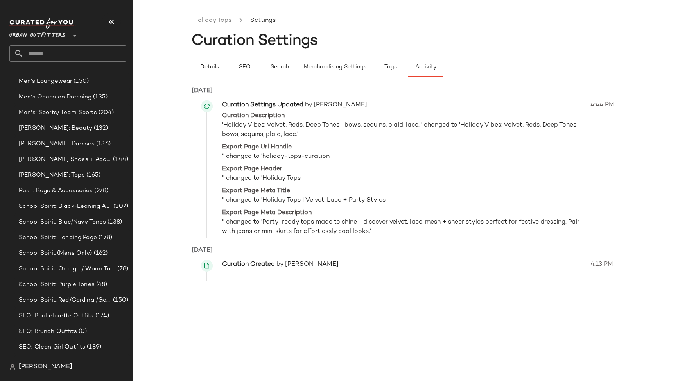
scroll to position [2615, 0]
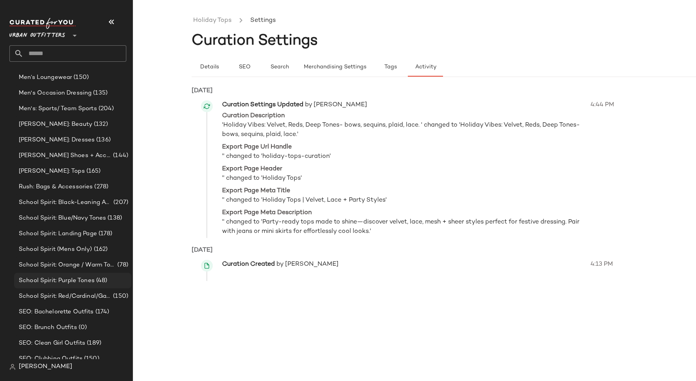
click at [49, 281] on span "School Spirit: Purple Tones" at bounding box center [57, 280] width 76 height 9
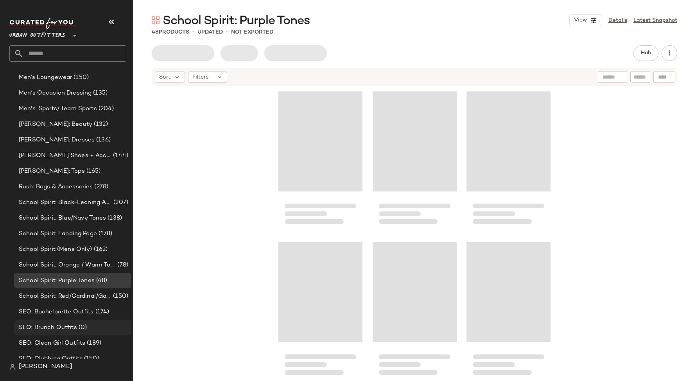
click at [49, 330] on span "SEO: Brunch Outfits" at bounding box center [48, 327] width 58 height 9
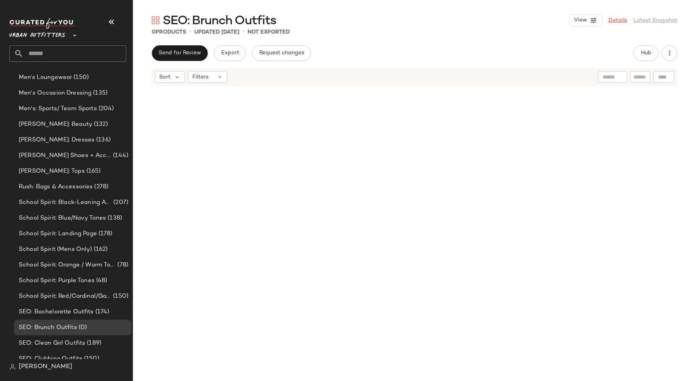
click at [621, 16] on link "Details" at bounding box center [617, 20] width 19 height 8
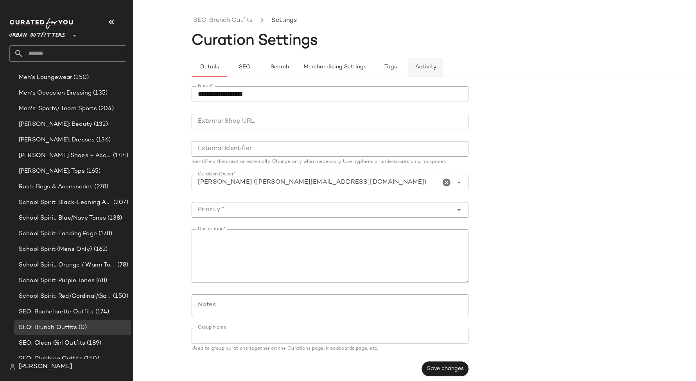
click at [431, 68] on span "Activity" at bounding box center [425, 67] width 21 height 6
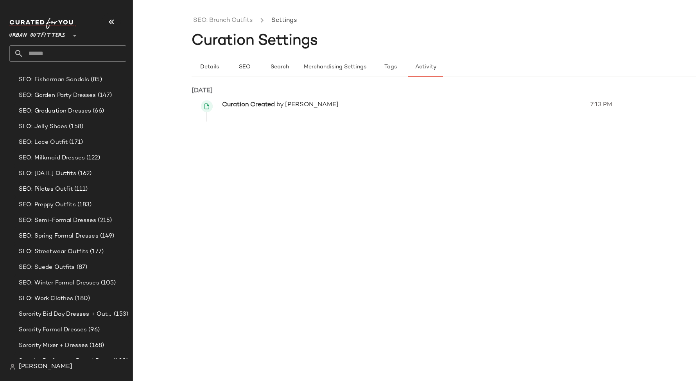
scroll to position [2957, 0]
click at [33, 279] on span "SEO: Work Clothes" at bounding box center [46, 282] width 54 height 9
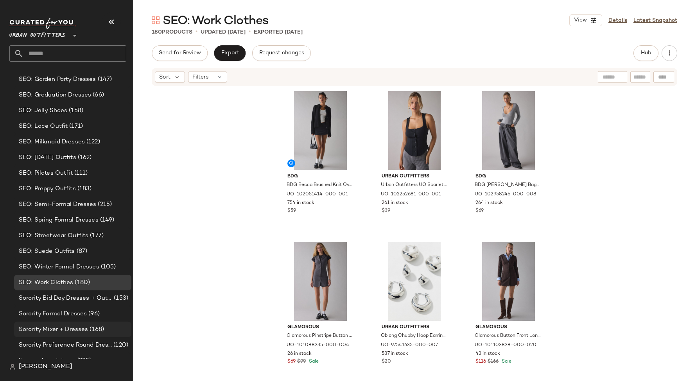
click at [34, 322] on div "Sorority Mixer + Dresses (168)" at bounding box center [72, 330] width 117 height 16
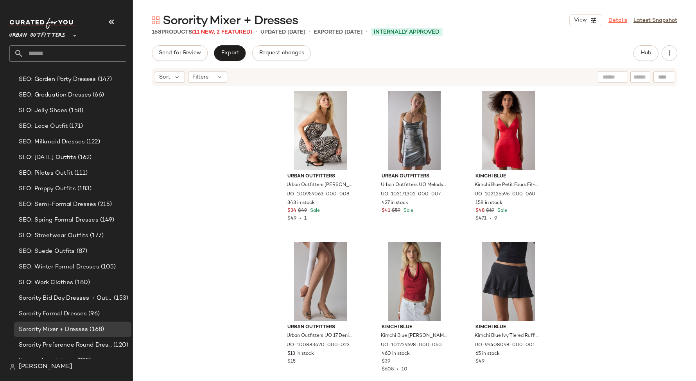
click at [618, 21] on link "Details" at bounding box center [617, 20] width 19 height 8
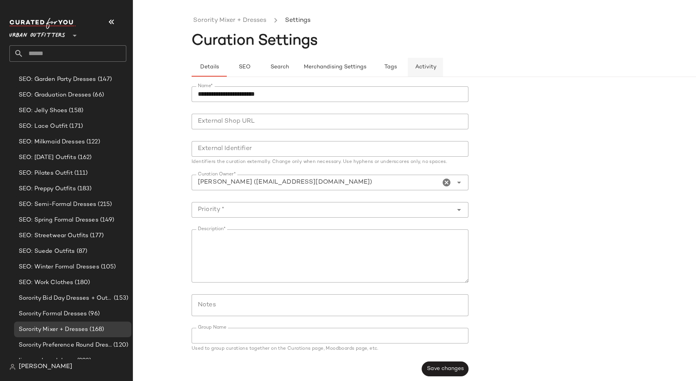
click at [420, 61] on button "Activity" at bounding box center [425, 67] width 35 height 19
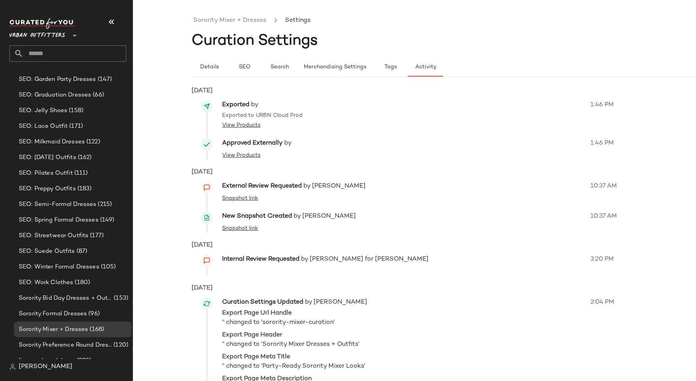
click at [5, 208] on nav "Urban Outfitters ** Dashboard All Products Global Clipboards (53) 8.11 Femme My…" at bounding box center [66, 190] width 133 height 381
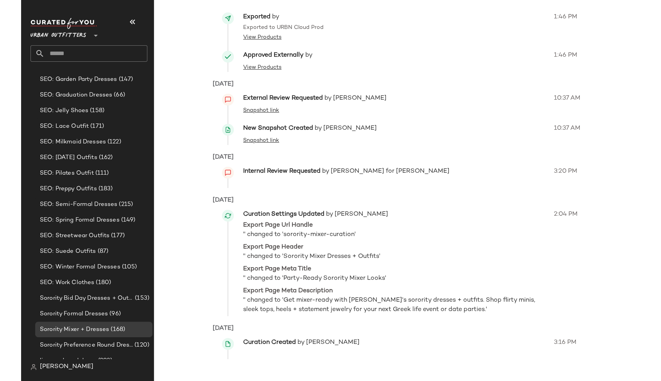
scroll to position [88, 0]
